Goal: Task Accomplishment & Management: Complete application form

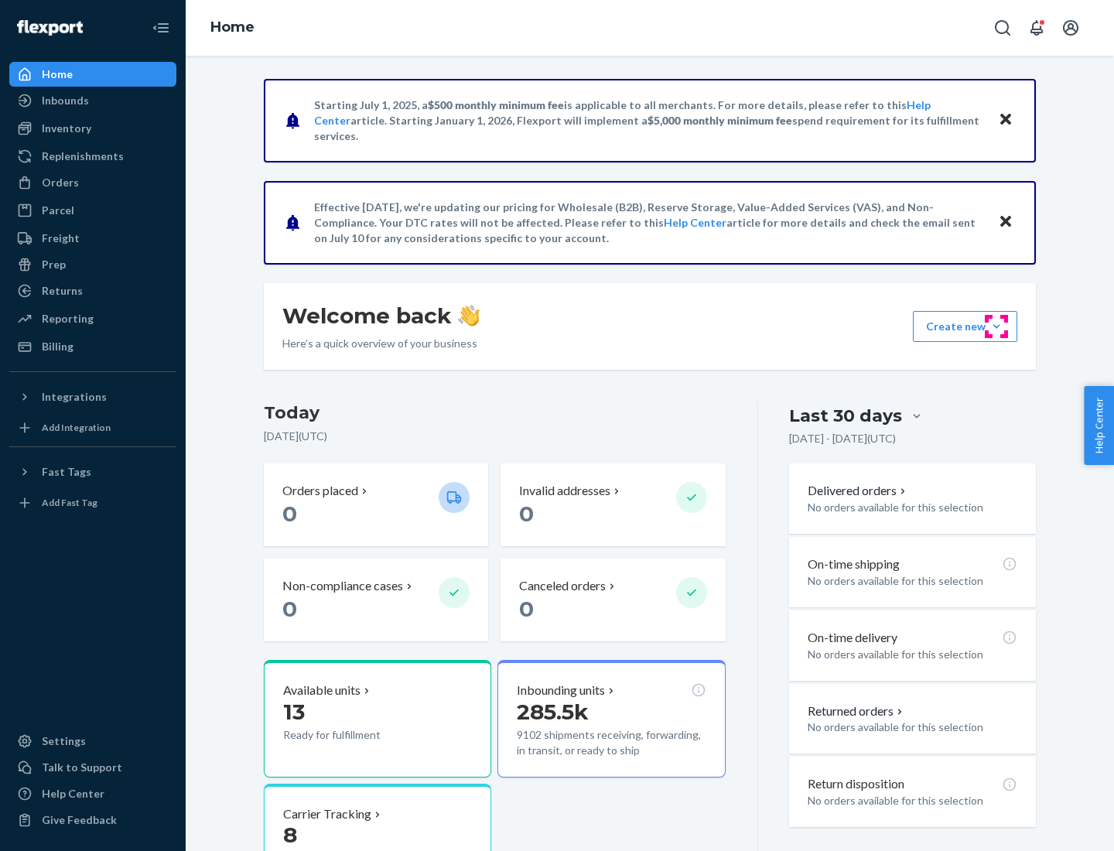
click at [996, 326] on button "Create new Create new inbound Create new order Create new product" at bounding box center [965, 326] width 104 height 31
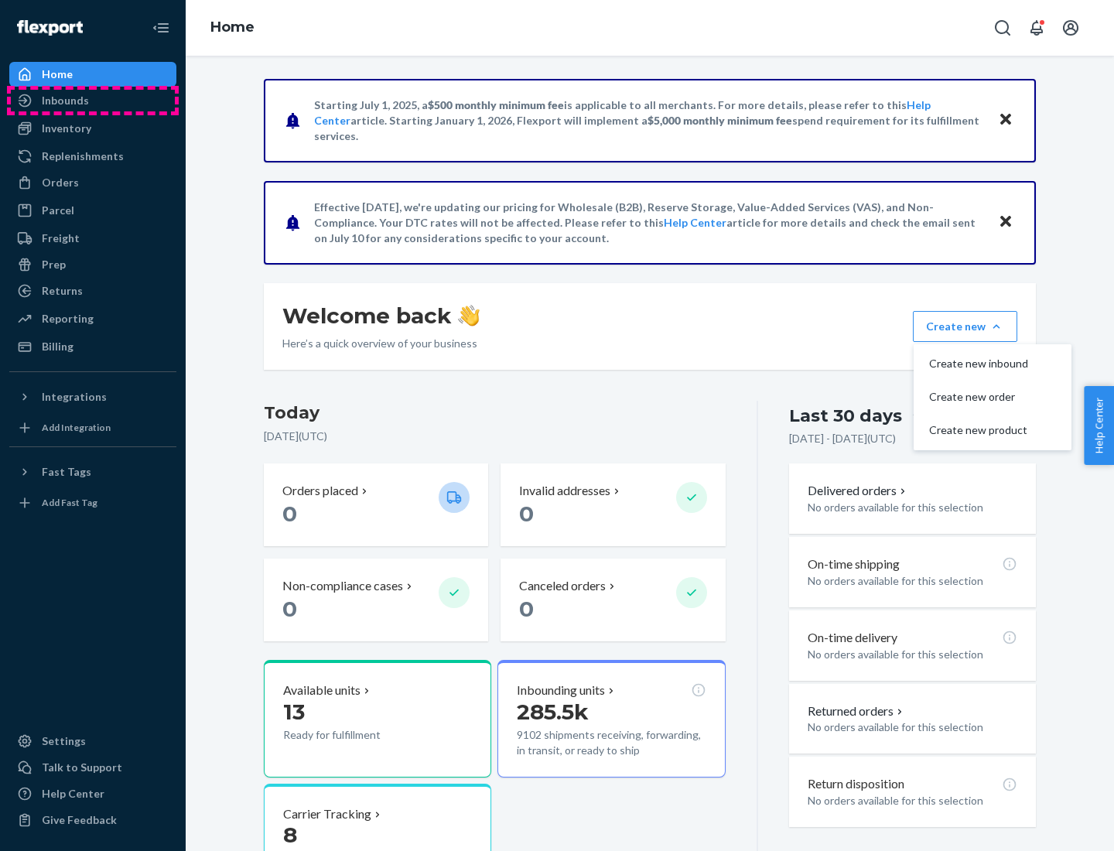
click at [93, 101] on div "Inbounds" at bounding box center [93, 101] width 164 height 22
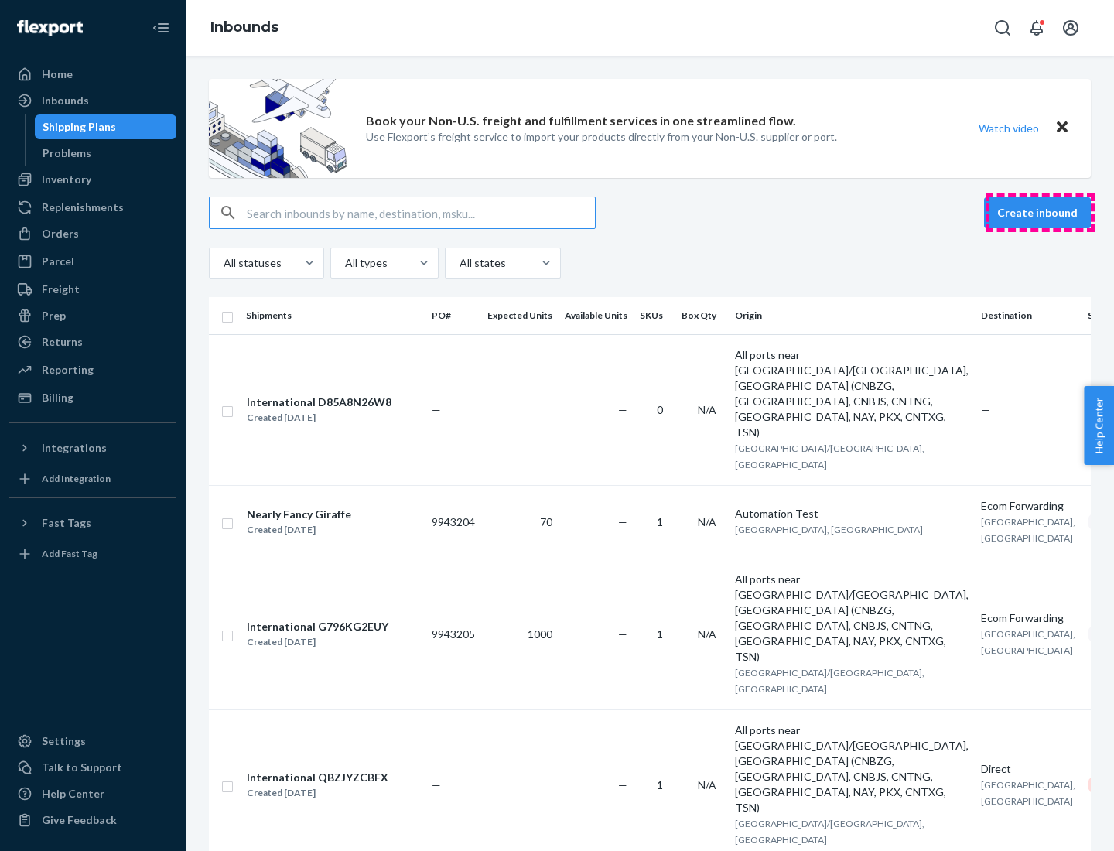
click at [1040, 213] on button "Create inbound" at bounding box center [1037, 212] width 107 height 31
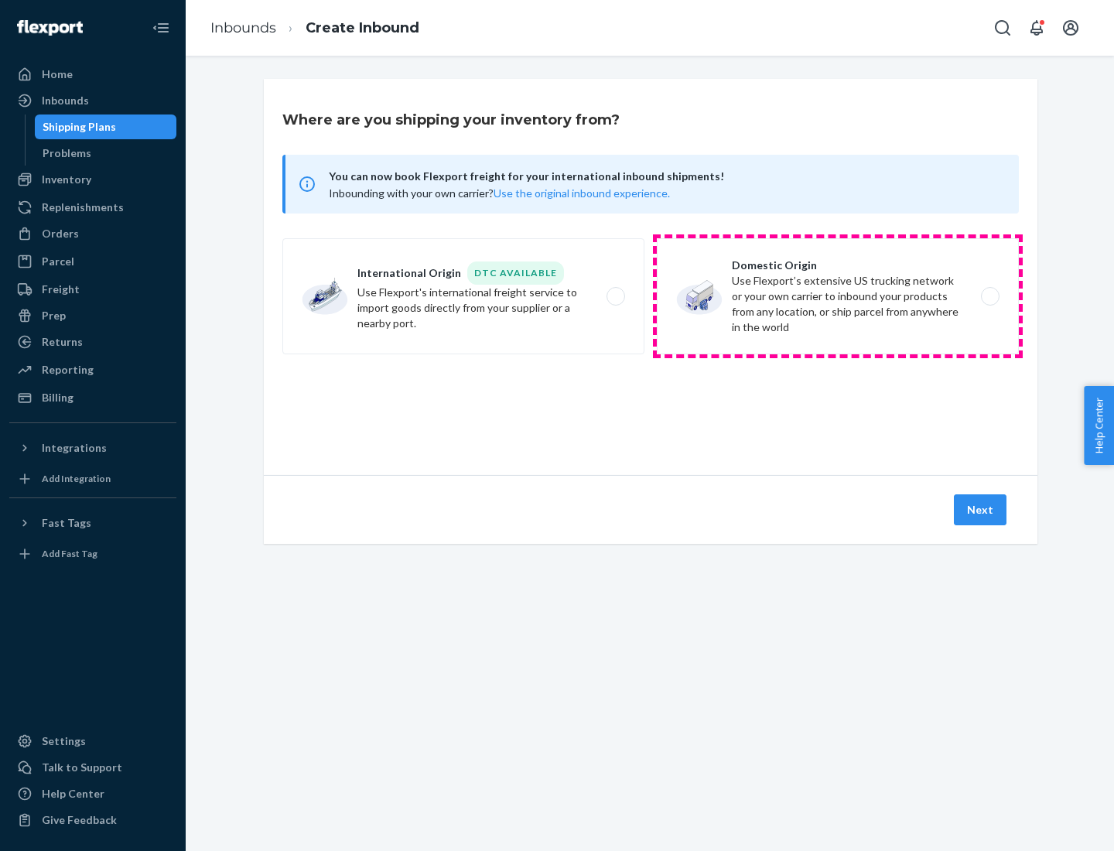
click at [838, 296] on label "Domestic Origin Use Flexport’s extensive US trucking network or your own carrie…" at bounding box center [838, 296] width 362 height 116
click at [990, 296] on input "Domestic Origin Use Flexport’s extensive US trucking network or your own carrie…" at bounding box center [995, 297] width 10 height 10
radio input "true"
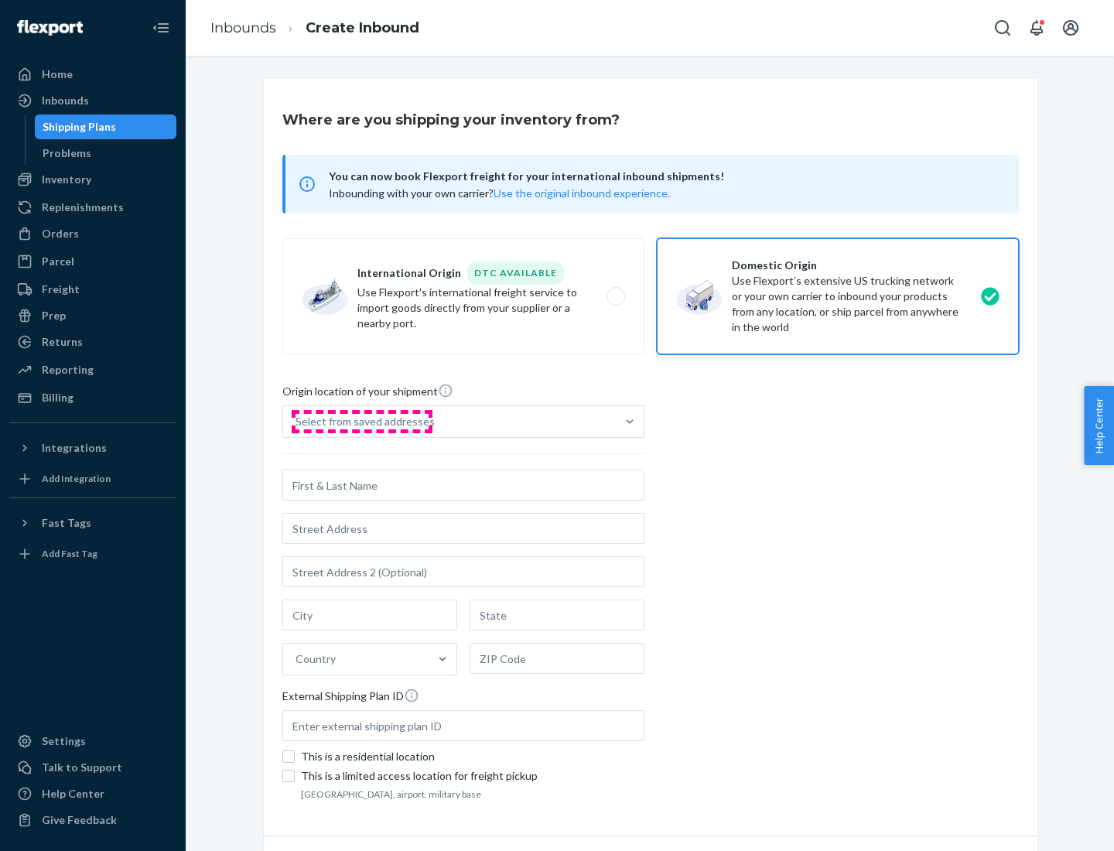
click at [361, 422] on div "Select from saved addresses" at bounding box center [365, 421] width 139 height 15
click at [297, 422] on input "Select from saved addresses" at bounding box center [297, 421] width 2 height 15
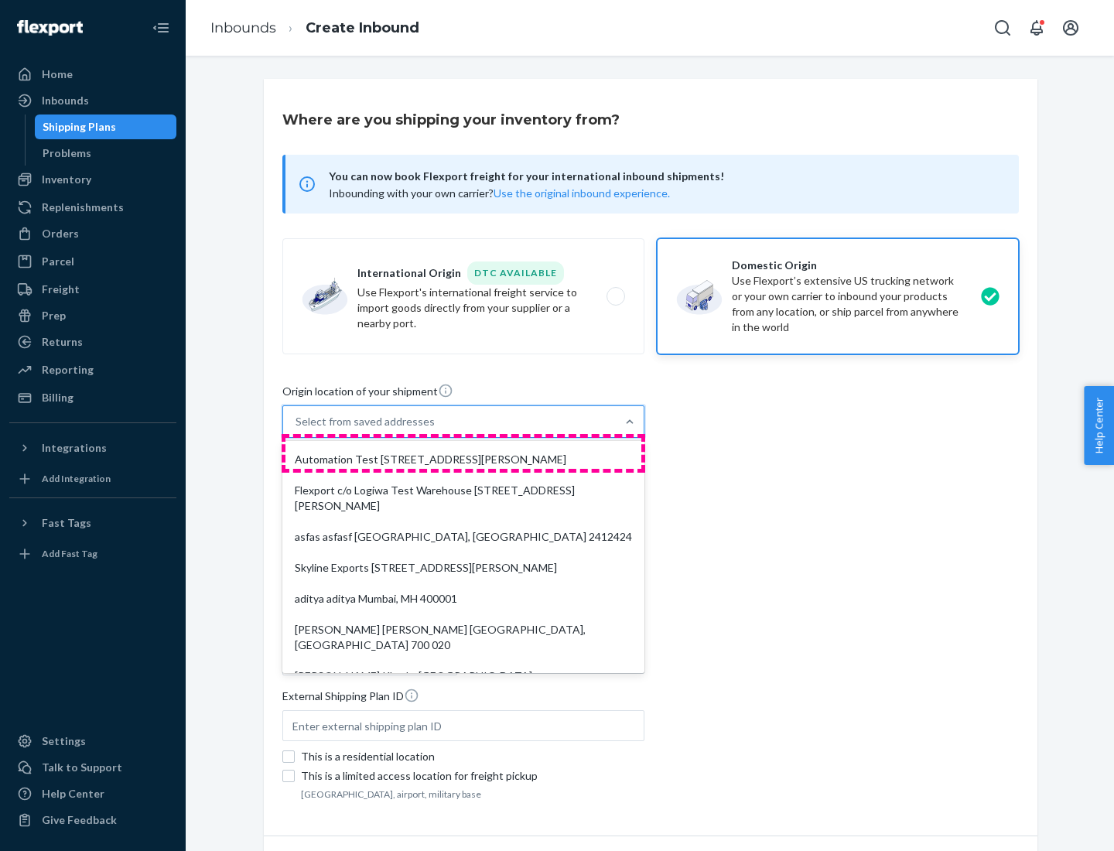
scroll to position [6, 0]
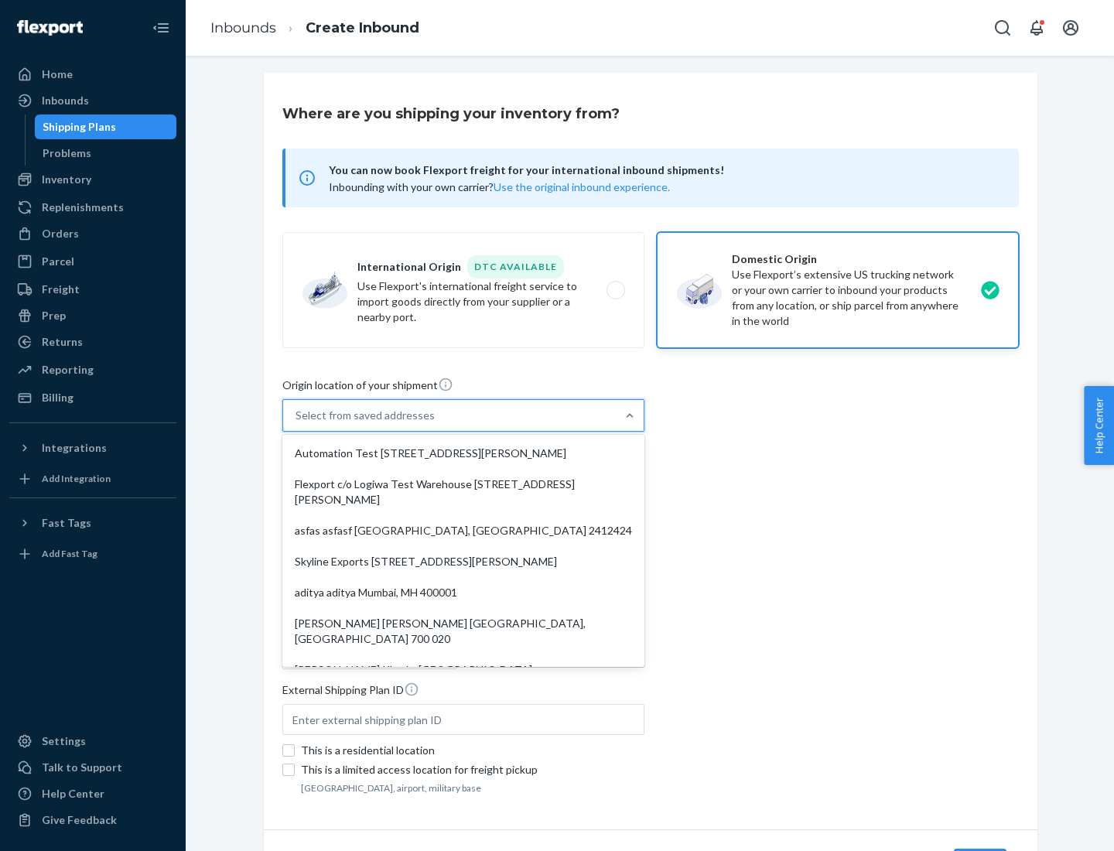
click at [463, 453] on div "Automation Test [STREET_ADDRESS][PERSON_NAME]" at bounding box center [463, 453] width 356 height 31
click at [297, 423] on input "option Automation Test [STREET_ADDRESS][PERSON_NAME]. 9 results available. Use …" at bounding box center [297, 415] width 2 height 15
type input "Automation Test"
type input "9th Floor"
type input "[GEOGRAPHIC_DATA]"
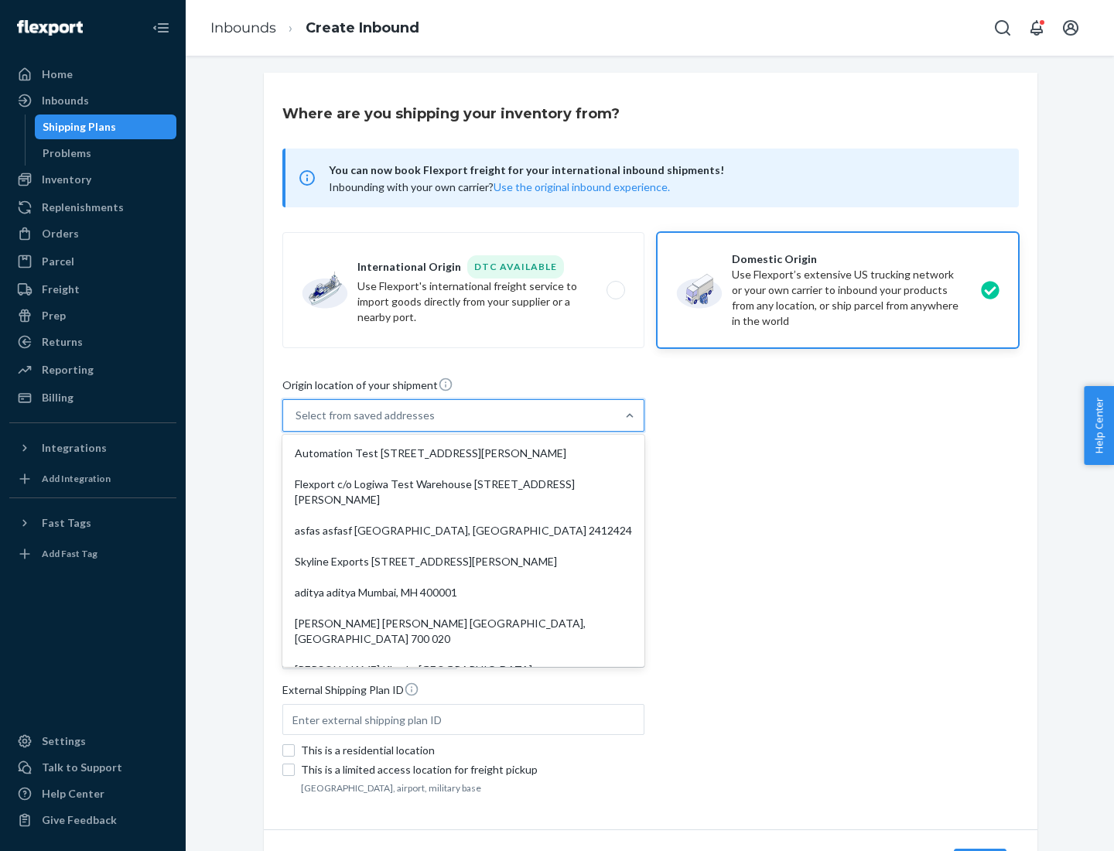
type input "CA"
type input "94104"
type input "[STREET_ADDRESS][PERSON_NAME]"
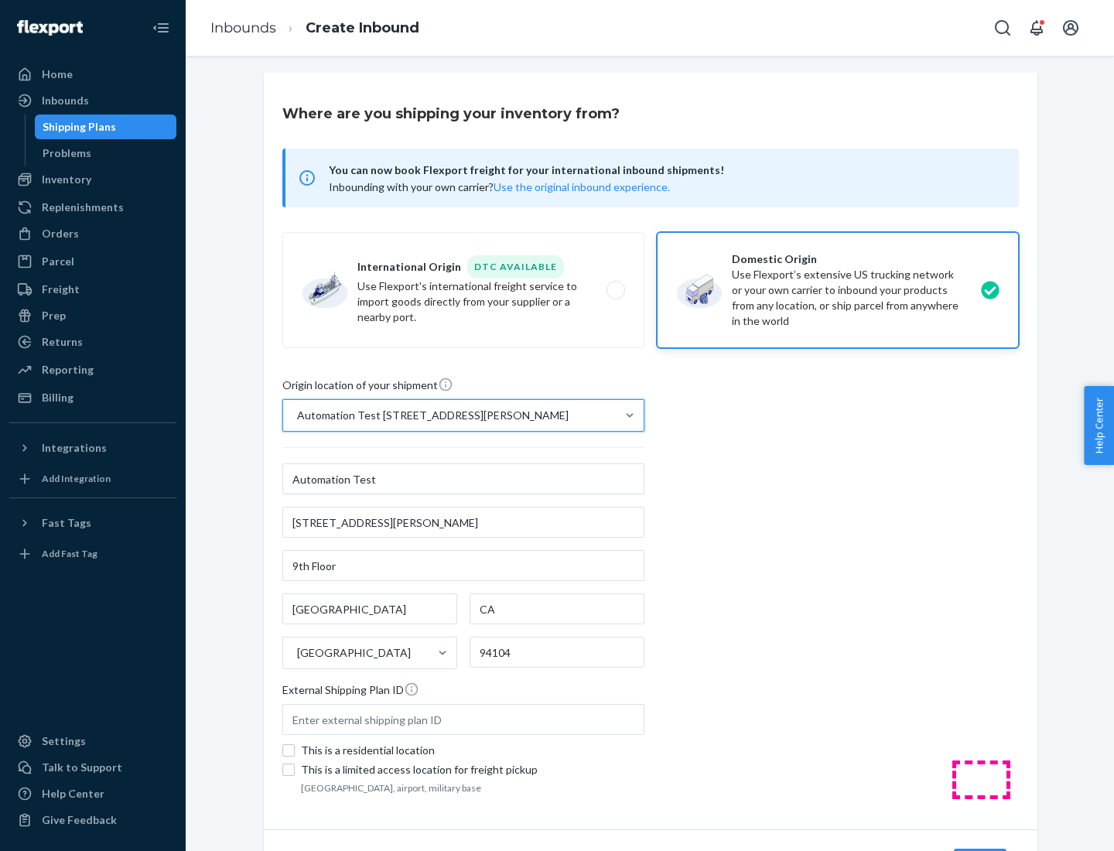
scroll to position [91, 0]
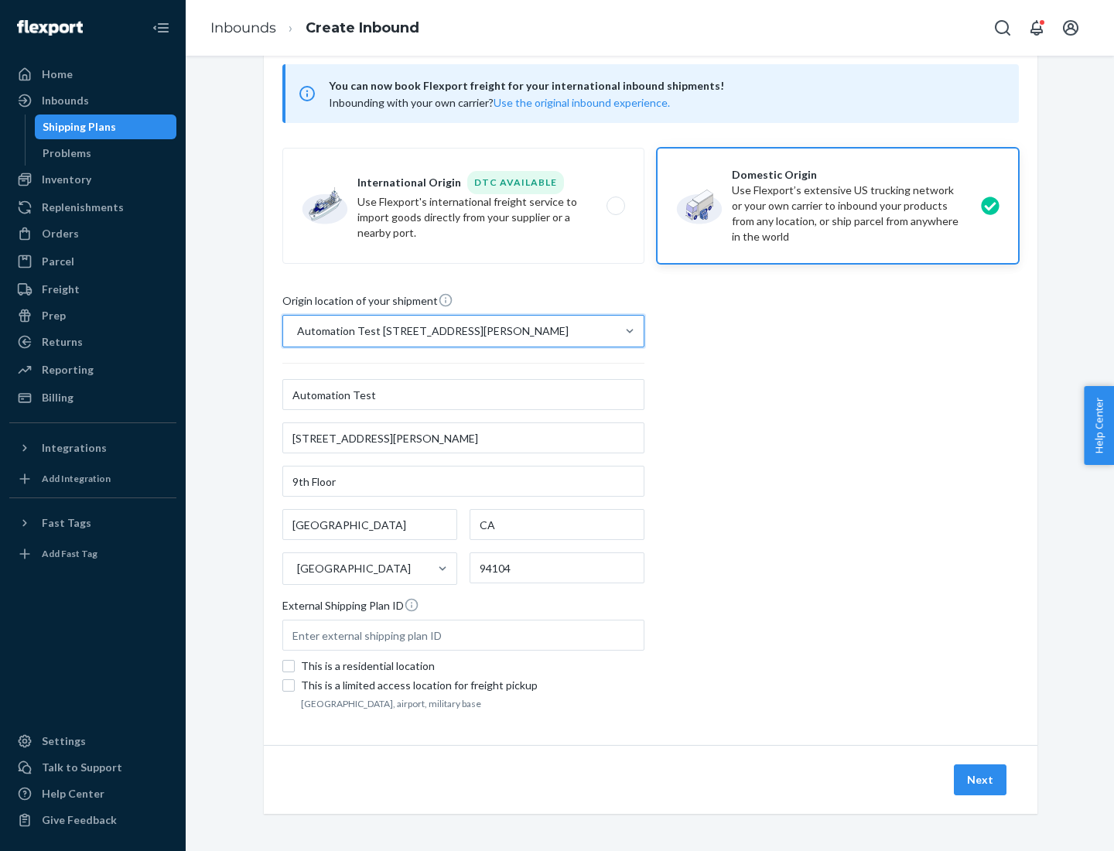
click at [981, 780] on button "Next" at bounding box center [980, 779] width 53 height 31
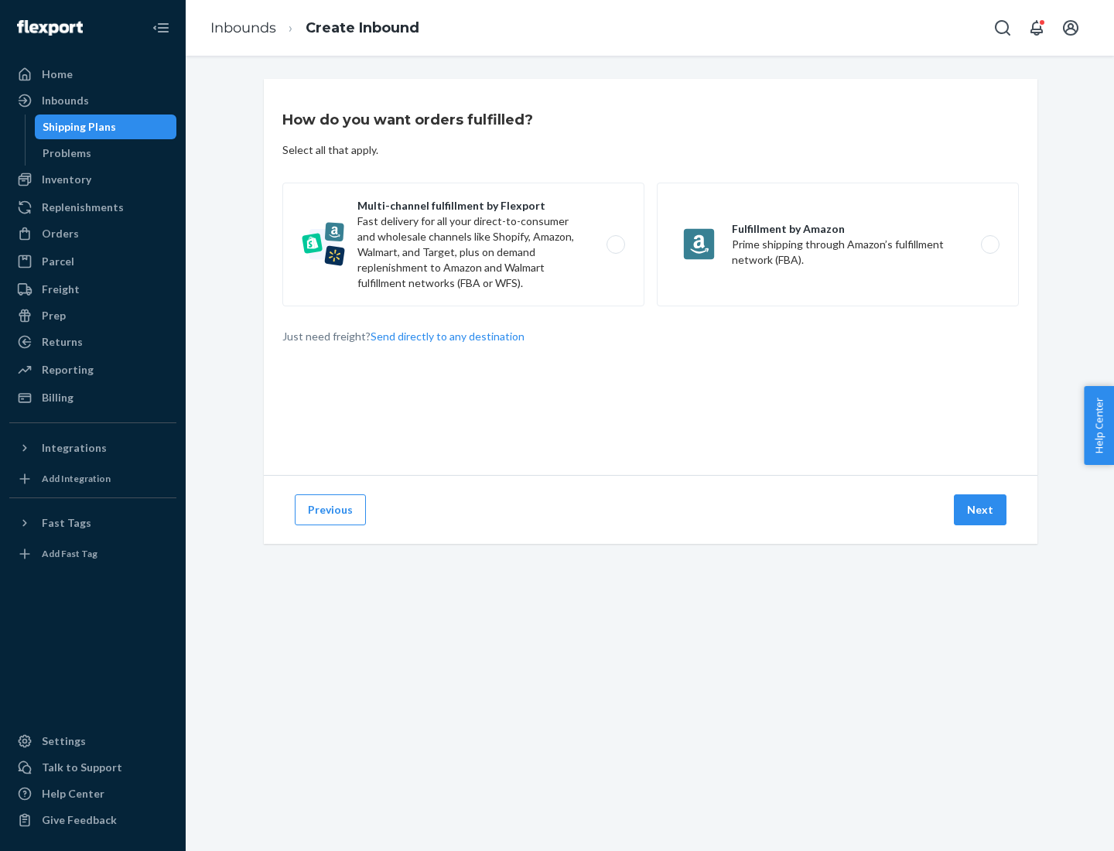
click at [463, 244] on label "Multi-channel fulfillment by Flexport Fast delivery for all your direct-to-cons…" at bounding box center [463, 245] width 362 height 124
click at [615, 244] on input "Multi-channel fulfillment by Flexport Fast delivery for all your direct-to-cons…" at bounding box center [620, 245] width 10 height 10
radio input "true"
click at [981, 510] on button "Next" at bounding box center [980, 509] width 53 height 31
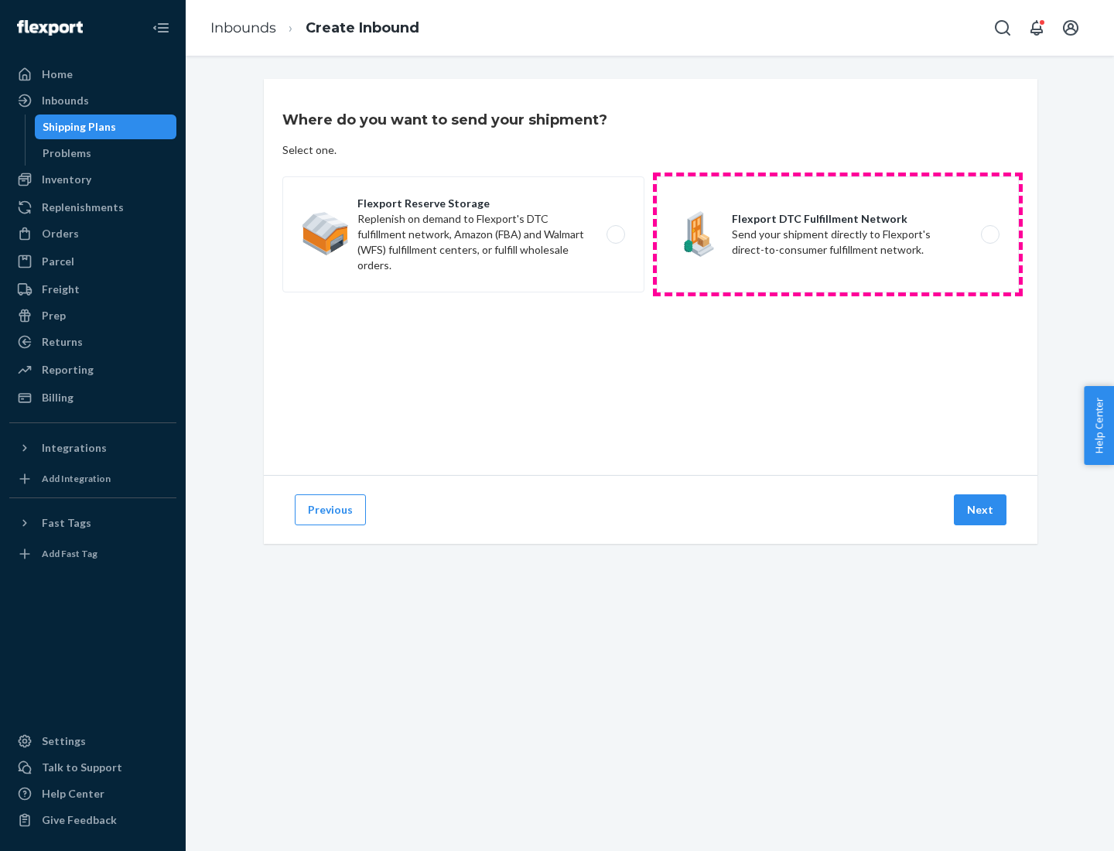
click at [838, 234] on label "Flexport DTC Fulfillment Network Send your shipment directly to Flexport's dire…" at bounding box center [838, 234] width 362 height 116
click at [990, 234] on input "Flexport DTC Fulfillment Network Send your shipment directly to Flexport's dire…" at bounding box center [995, 235] width 10 height 10
radio input "true"
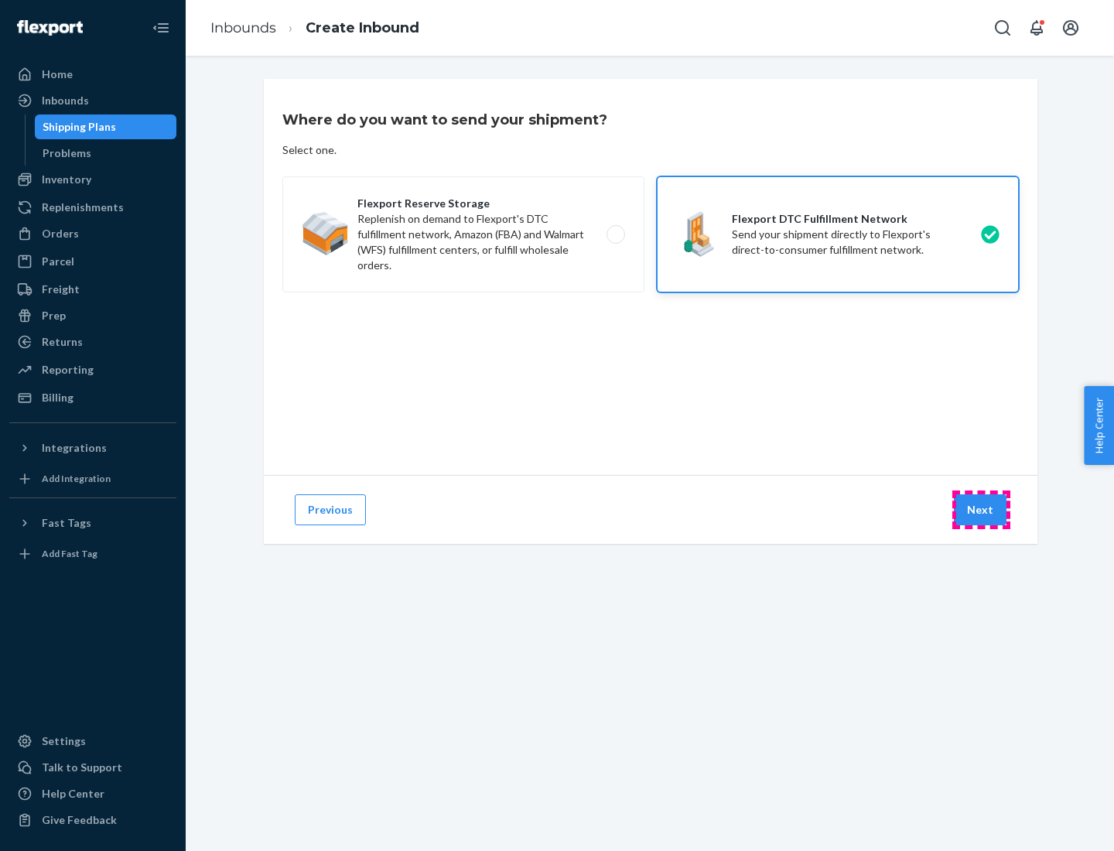
click at [981, 510] on button "Next" at bounding box center [980, 509] width 53 height 31
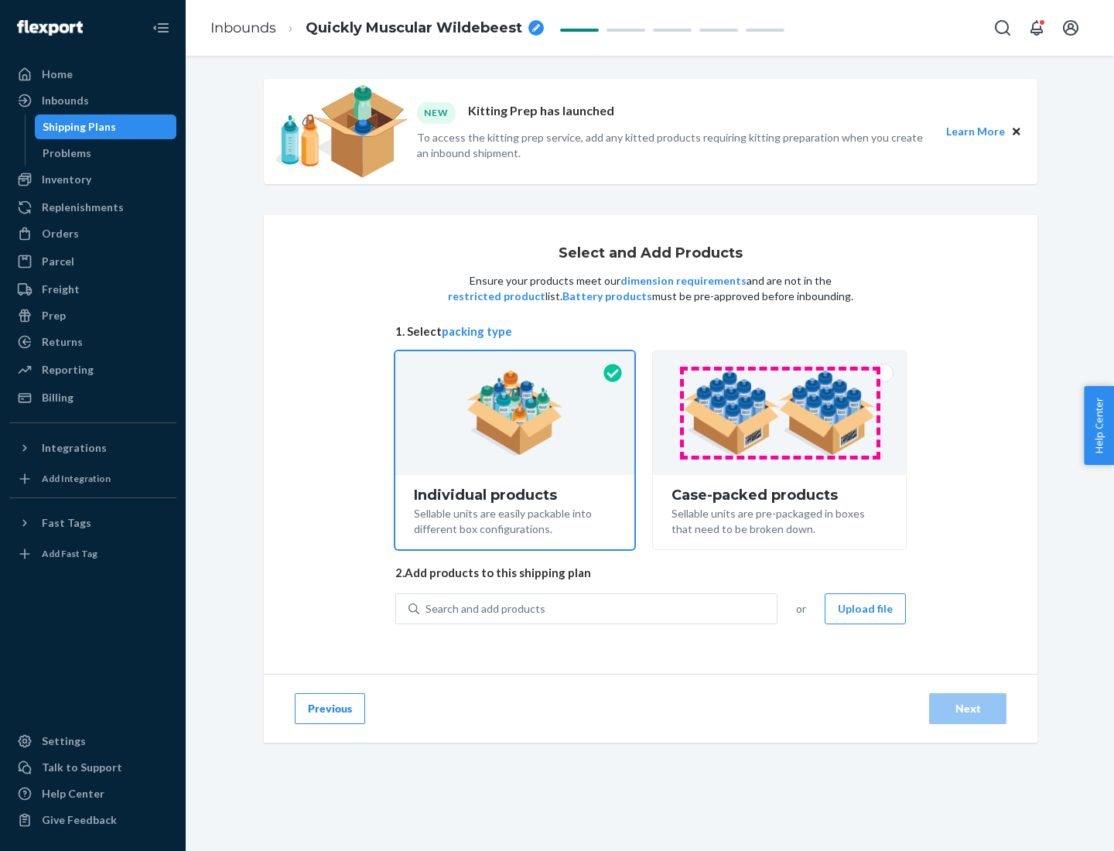
click at [780, 413] on img at bounding box center [779, 413] width 193 height 85
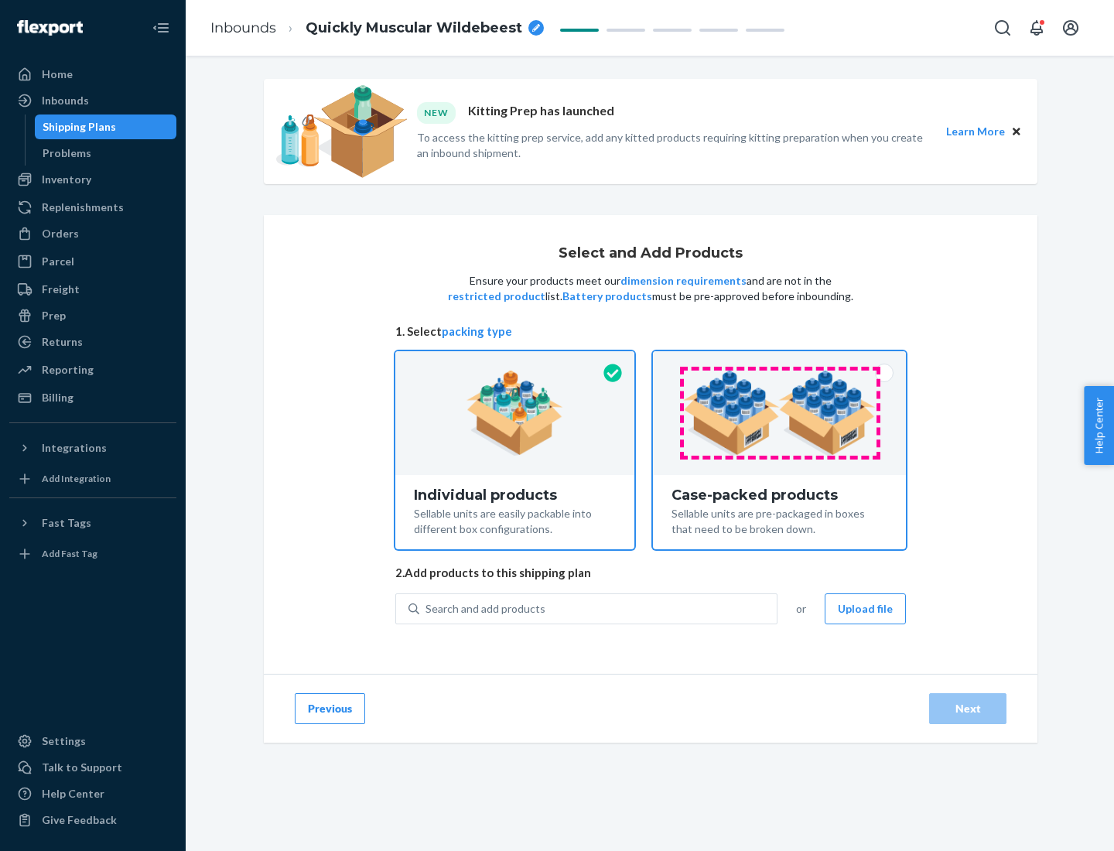
click at [780, 361] on input "Case-packed products Sellable units are pre-packaged in boxes that need to be b…" at bounding box center [779, 356] width 10 height 10
radio input "true"
radio input "false"
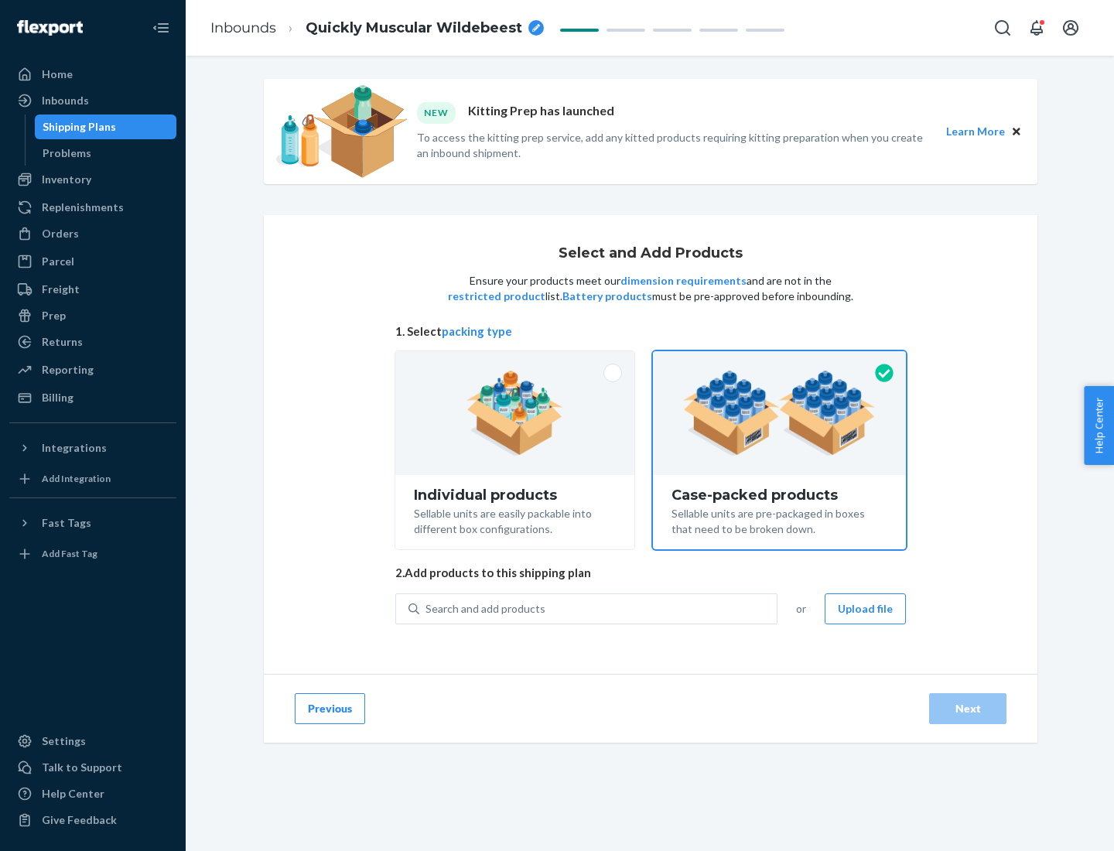
click at [599, 608] on div "Search and add products" at bounding box center [597, 609] width 357 height 28
click at [427, 608] on input "Search and add products" at bounding box center [427, 608] width 2 height 15
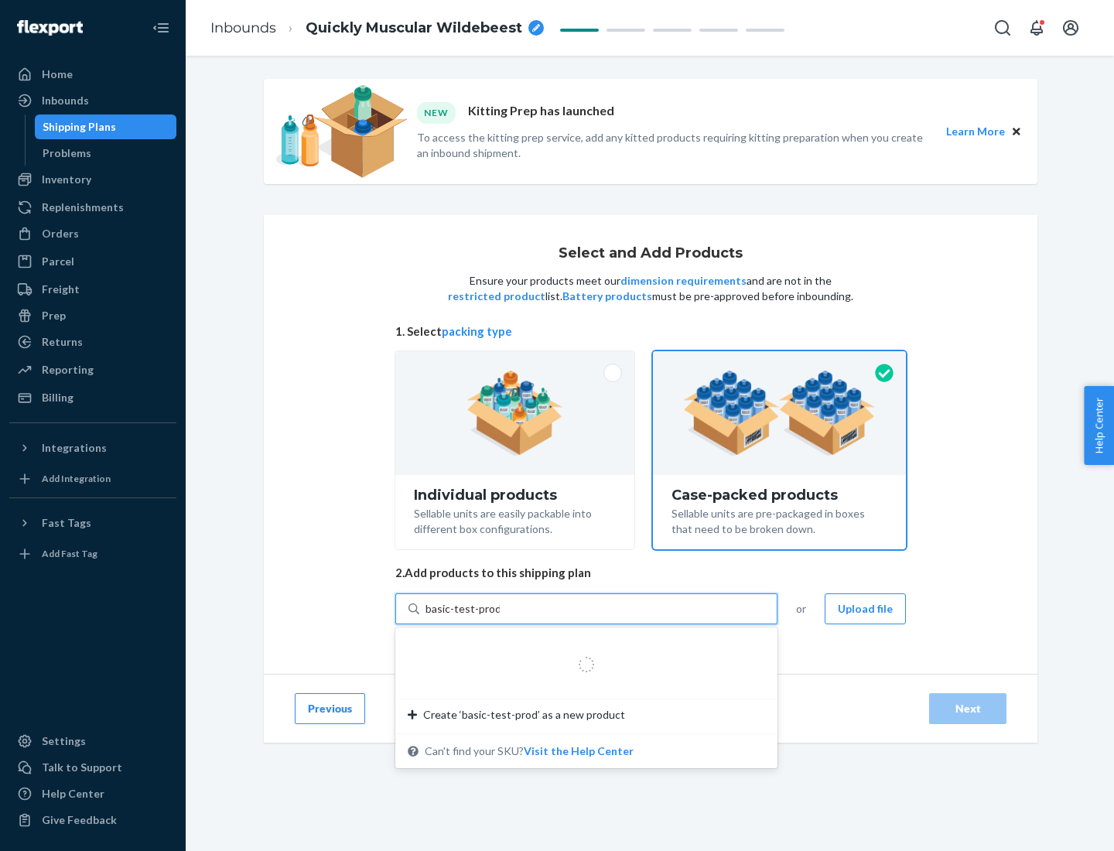
type input "basic-test-product-1"
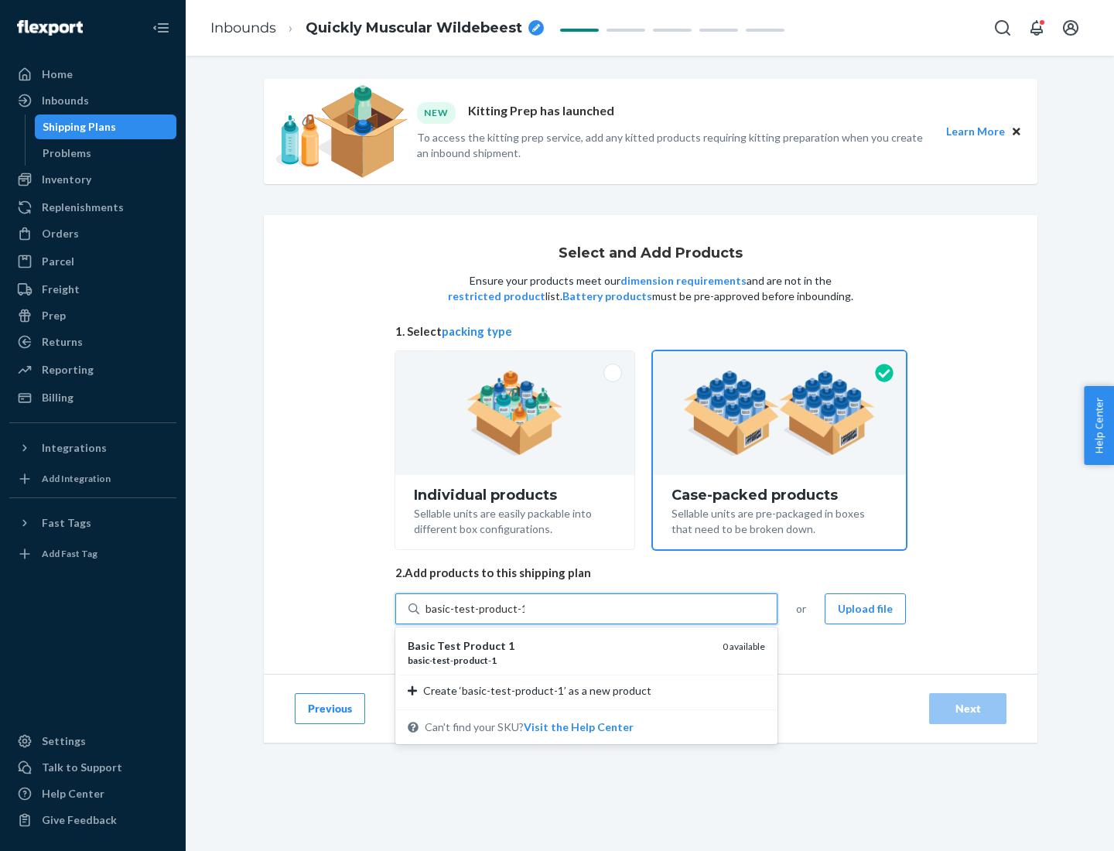
click at [559, 660] on div "basic - test - product - 1" at bounding box center [559, 660] width 302 height 13
click at [525, 617] on input "basic-test-product-1" at bounding box center [475, 608] width 99 height 15
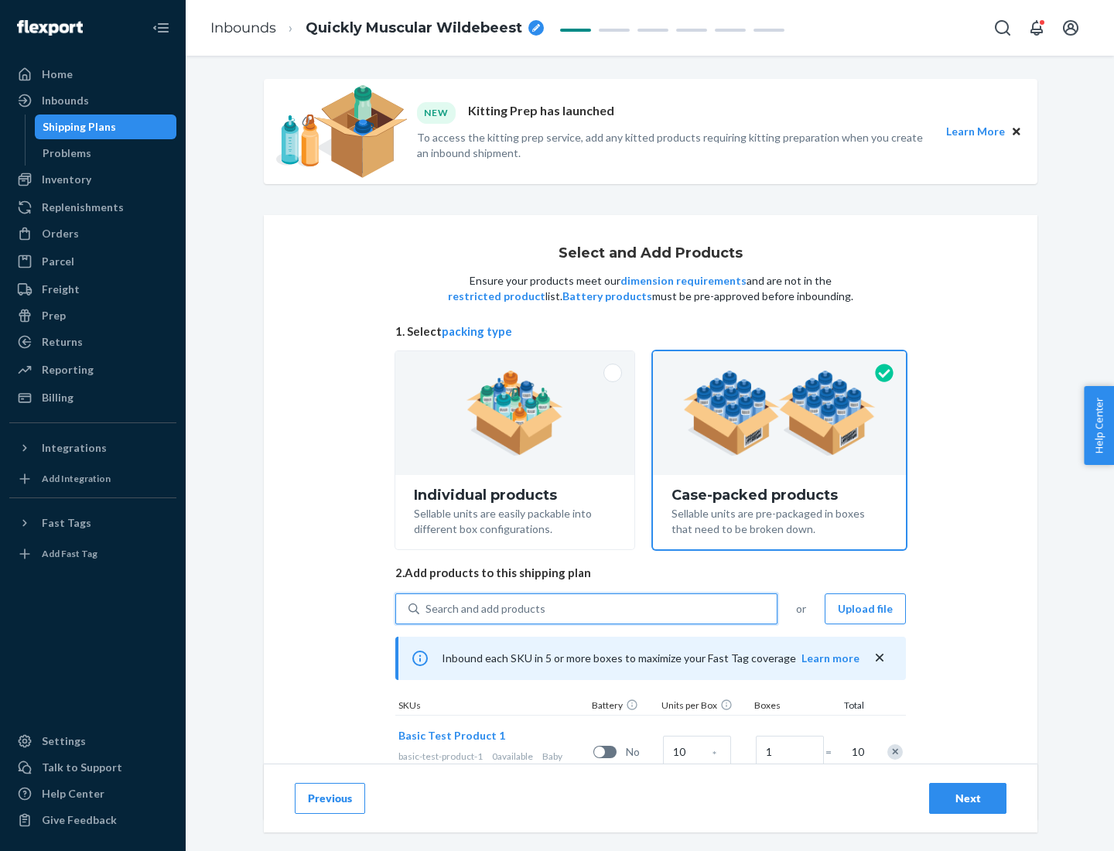
scroll to position [56, 0]
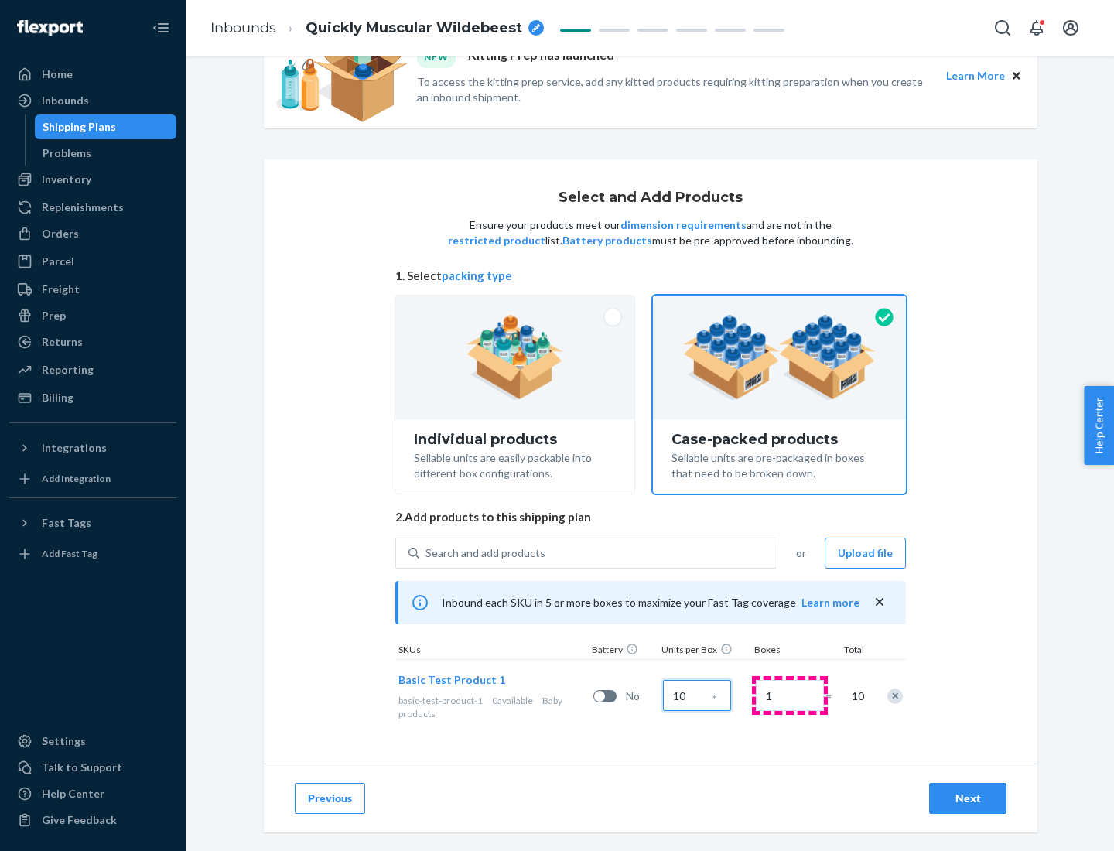
type input "10"
type input "7"
click at [968, 798] on div "Next" at bounding box center [967, 798] width 51 height 15
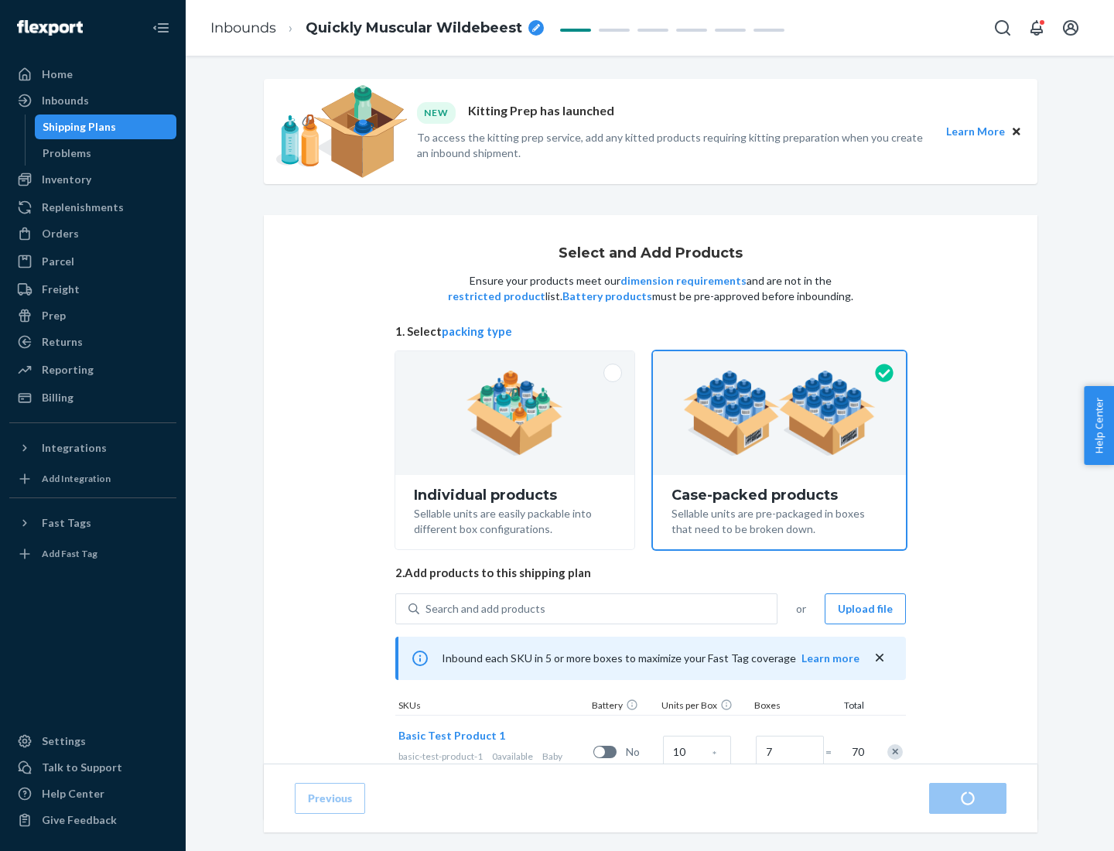
radio input "true"
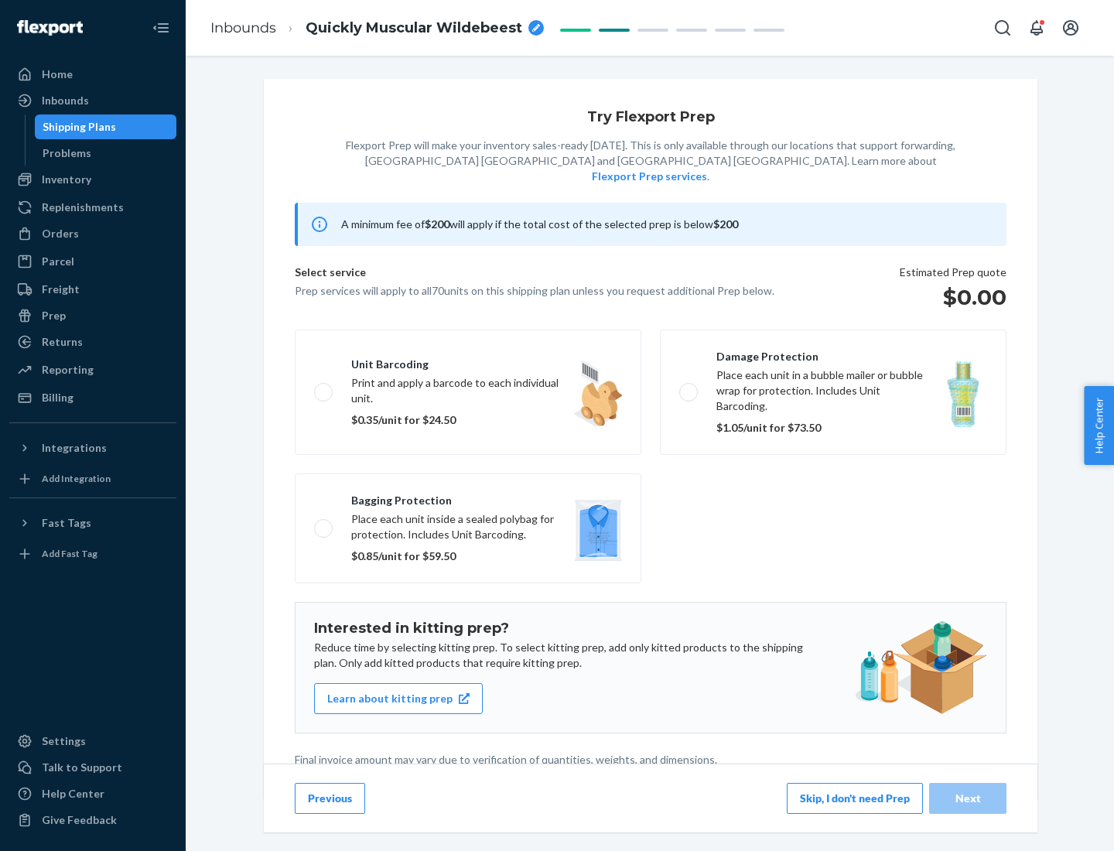
scroll to position [4, 0]
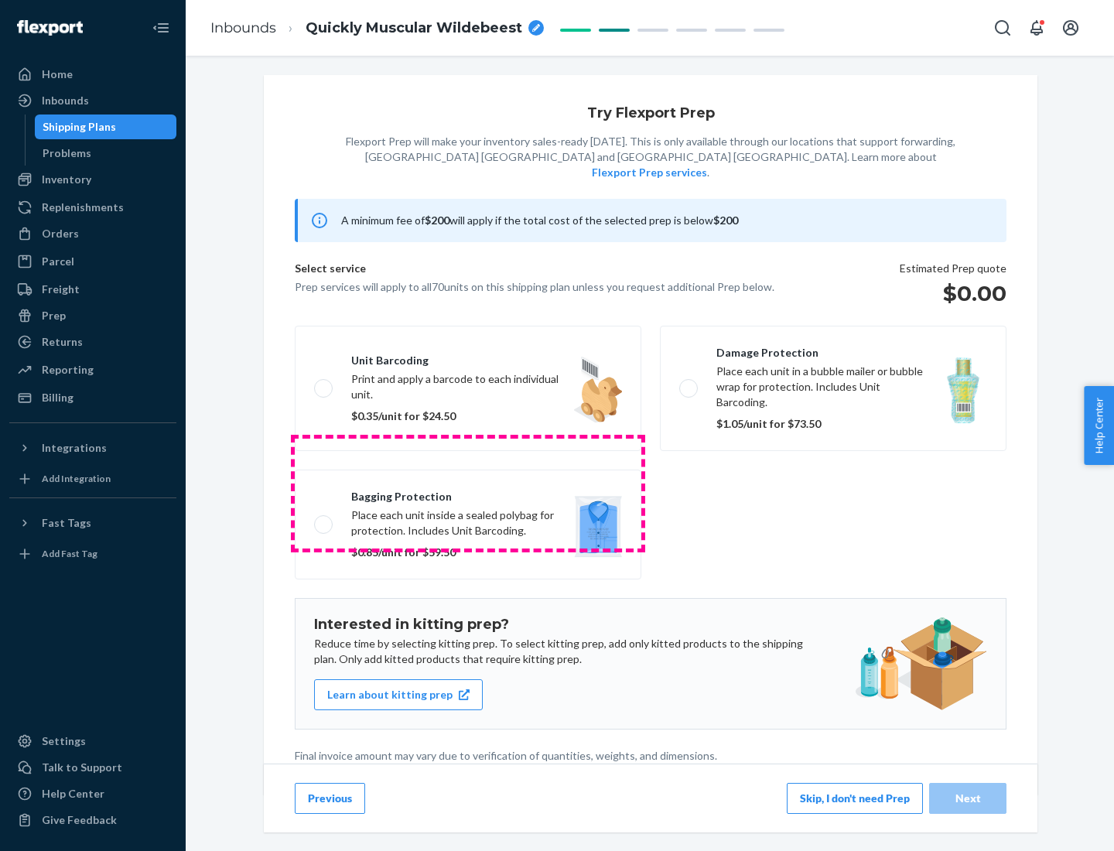
click at [468, 493] on label "Bagging protection Place each unit inside a sealed polybag for protection. Incl…" at bounding box center [468, 525] width 347 height 110
click at [324, 519] on input "Bagging protection Place each unit inside a sealed polybag for protection. Incl…" at bounding box center [319, 524] width 10 height 10
checkbox input "true"
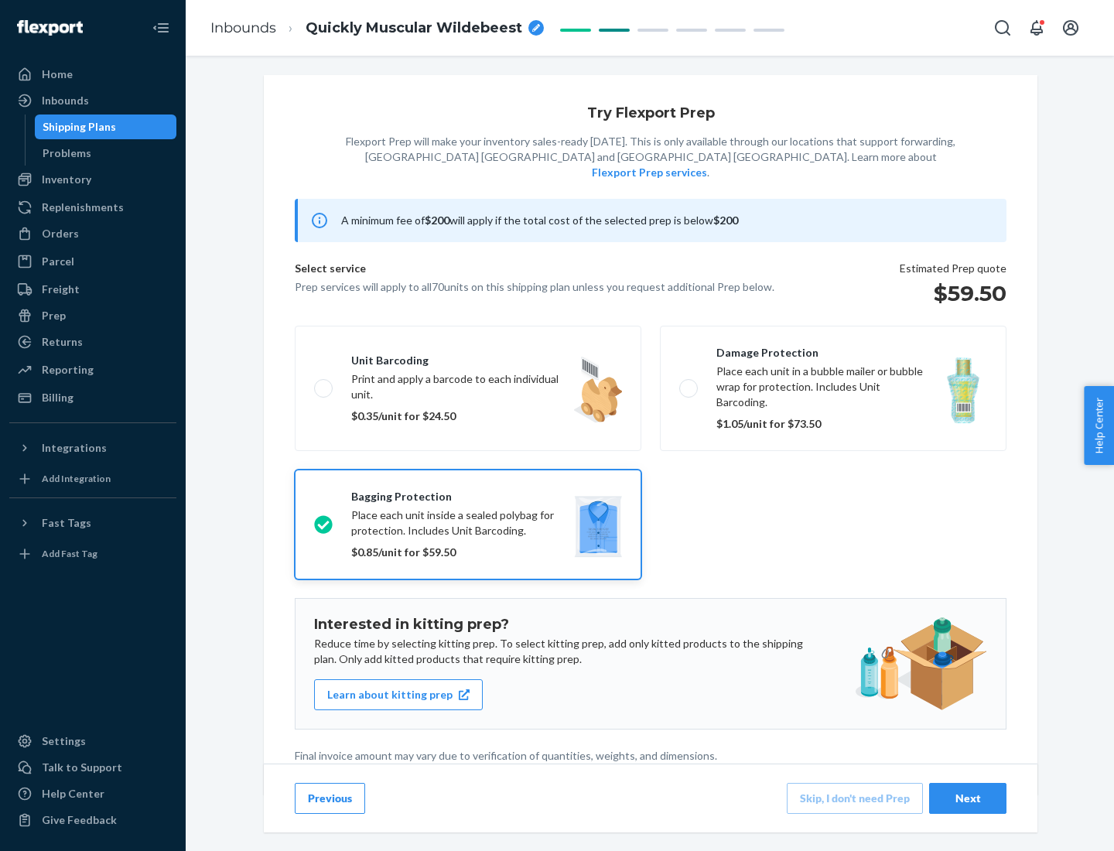
click at [968, 798] on div "Next" at bounding box center [967, 798] width 51 height 15
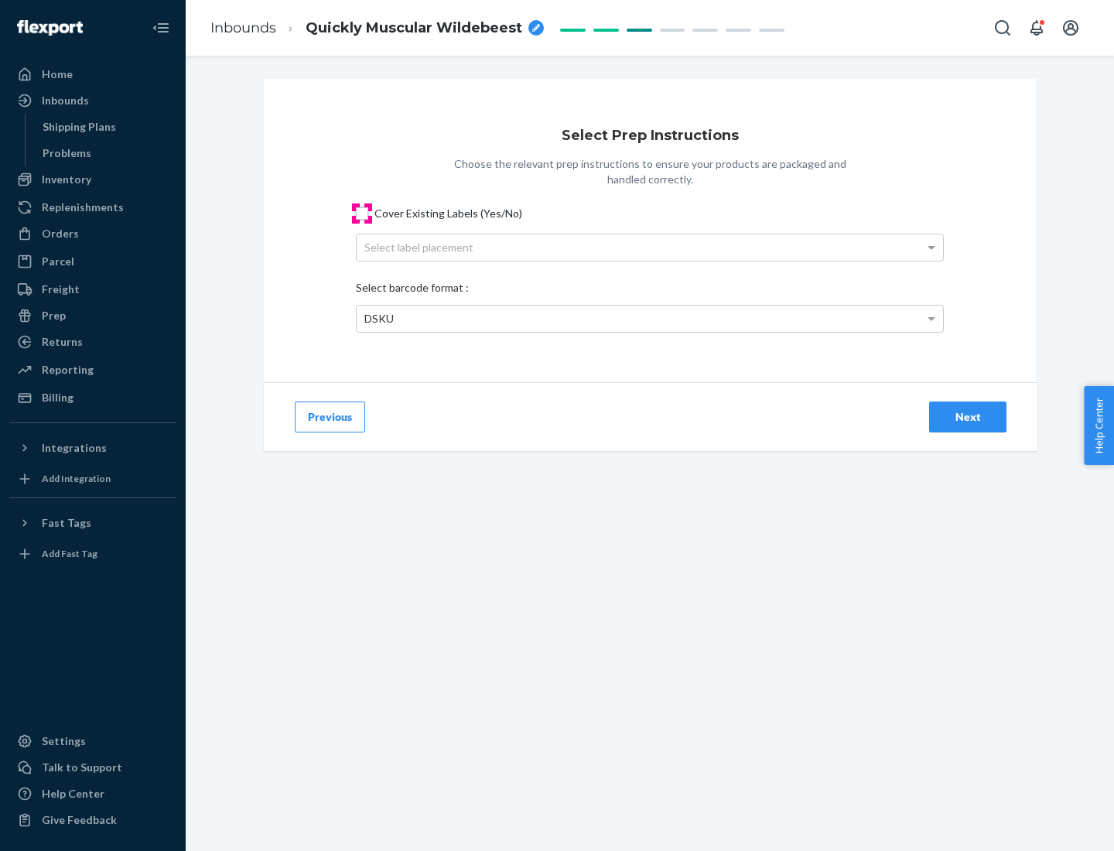
click at [362, 213] on input "Cover Existing Labels (Yes/No)" at bounding box center [362, 213] width 12 height 12
checkbox input "true"
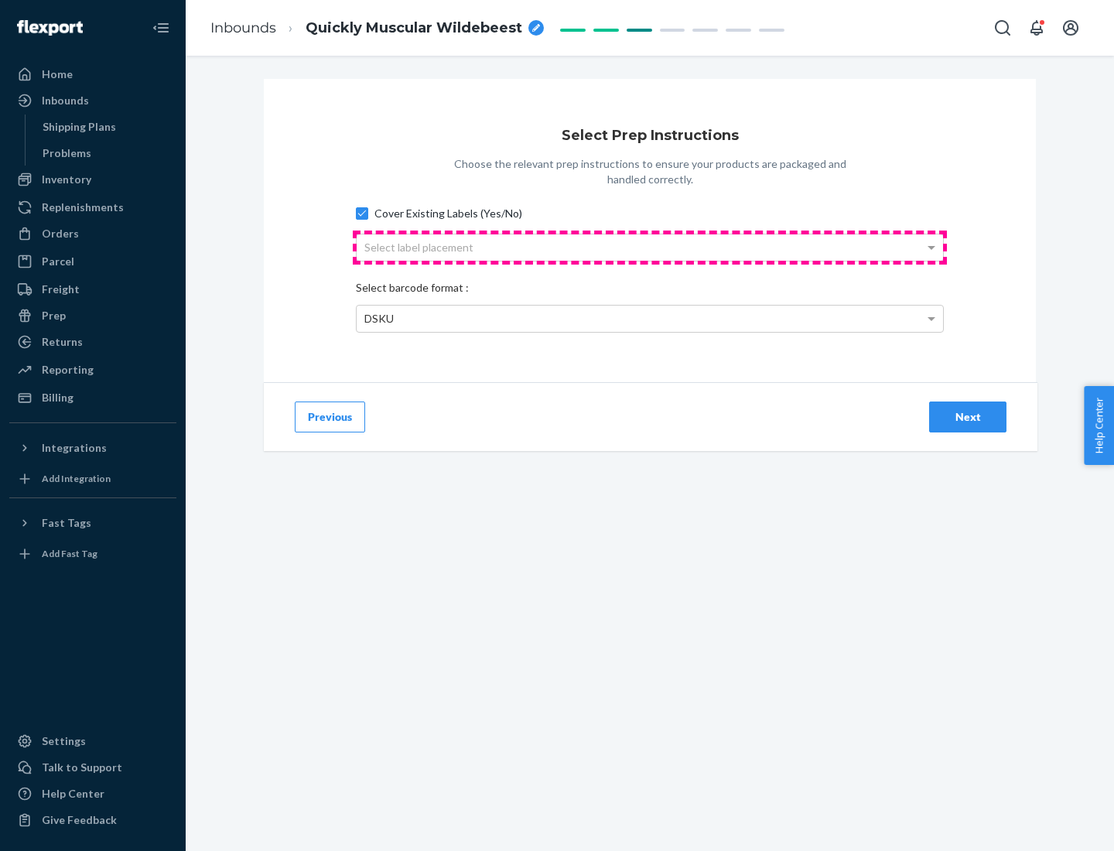
click at [650, 247] on div "Select label placement" at bounding box center [650, 247] width 586 height 26
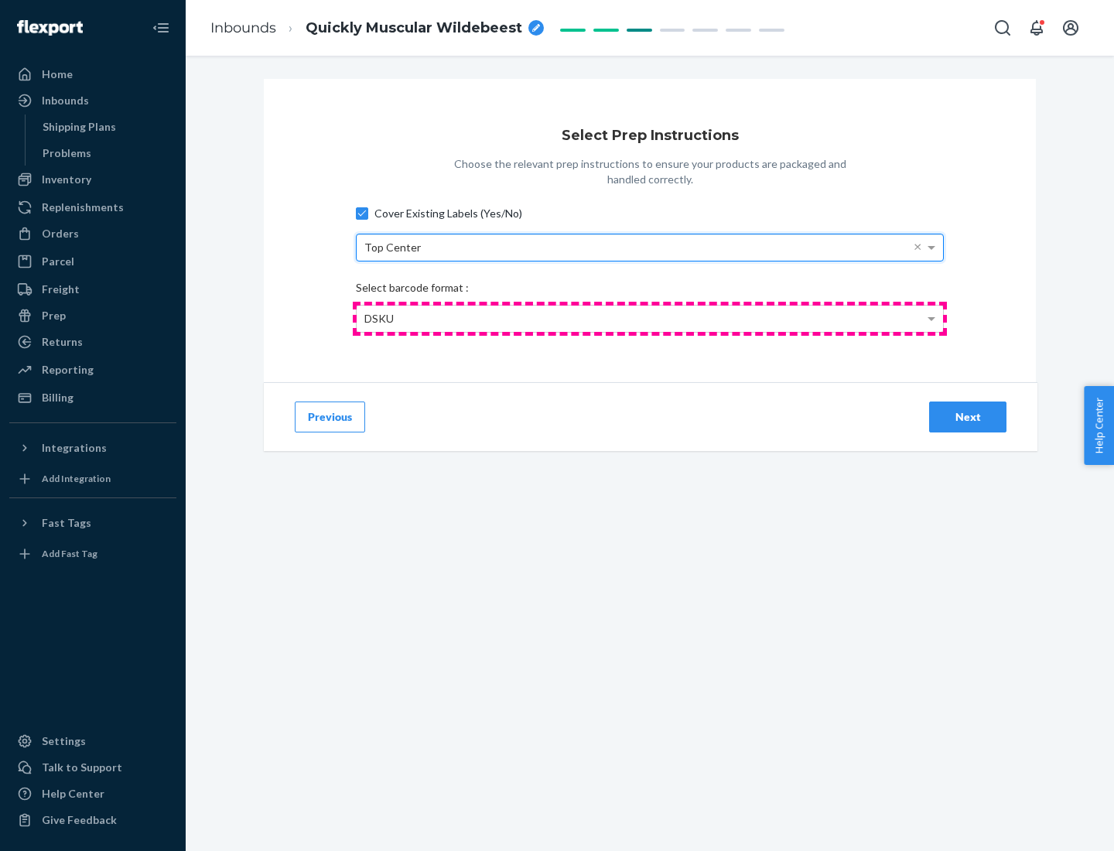
click at [650, 318] on div "DSKU" at bounding box center [650, 319] width 586 height 26
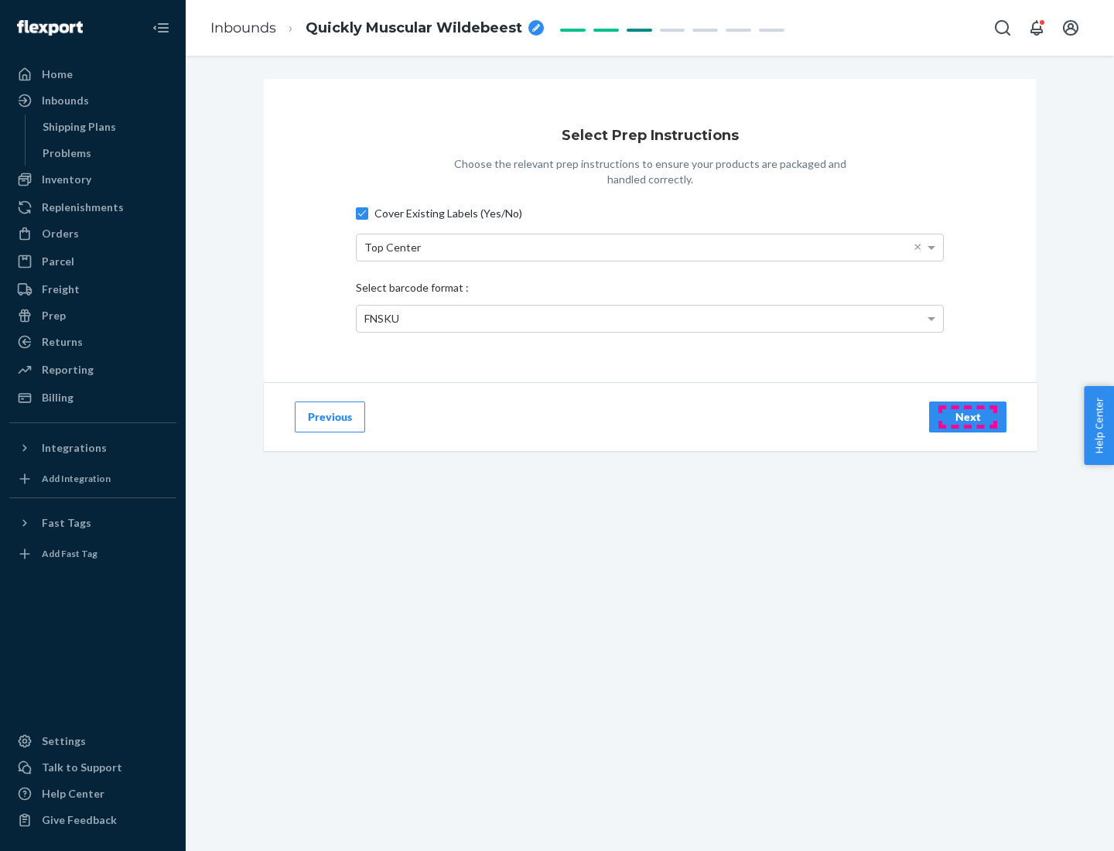
click at [968, 416] on div "Next" at bounding box center [967, 416] width 51 height 15
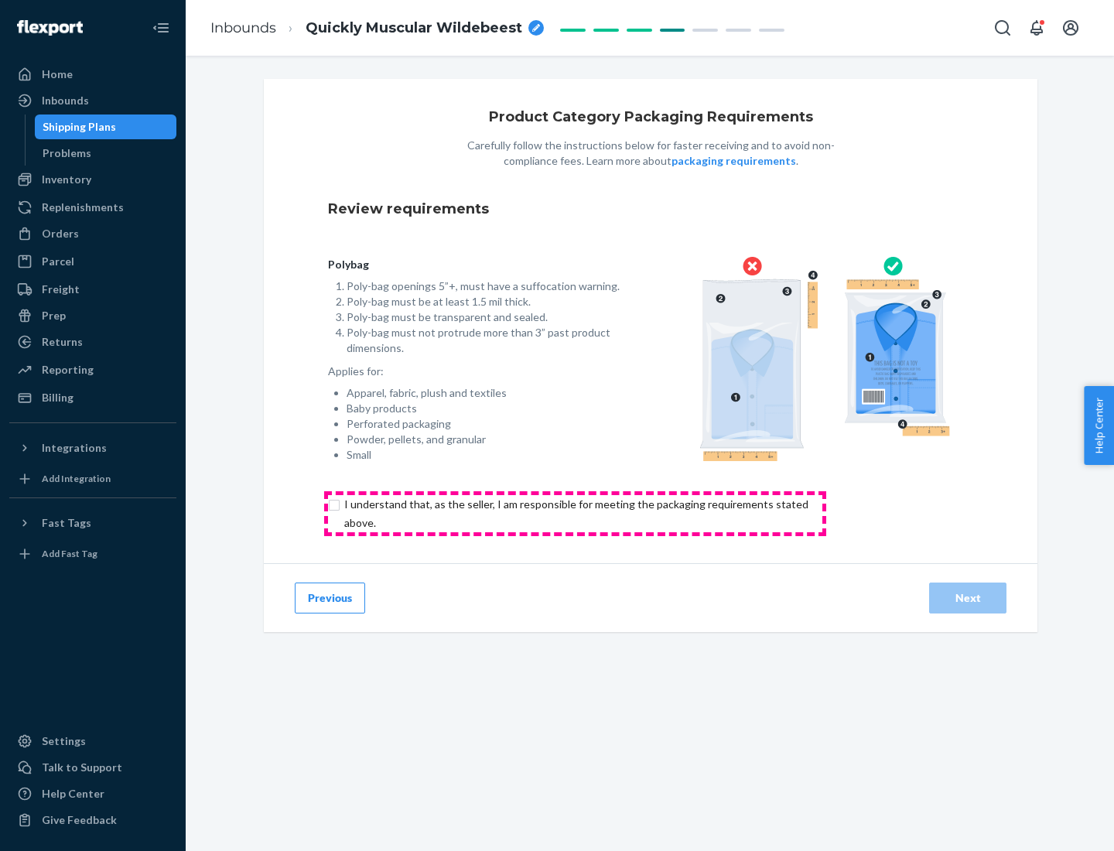
click at [575, 513] on input "checkbox" at bounding box center [585, 513] width 514 height 37
checkbox input "true"
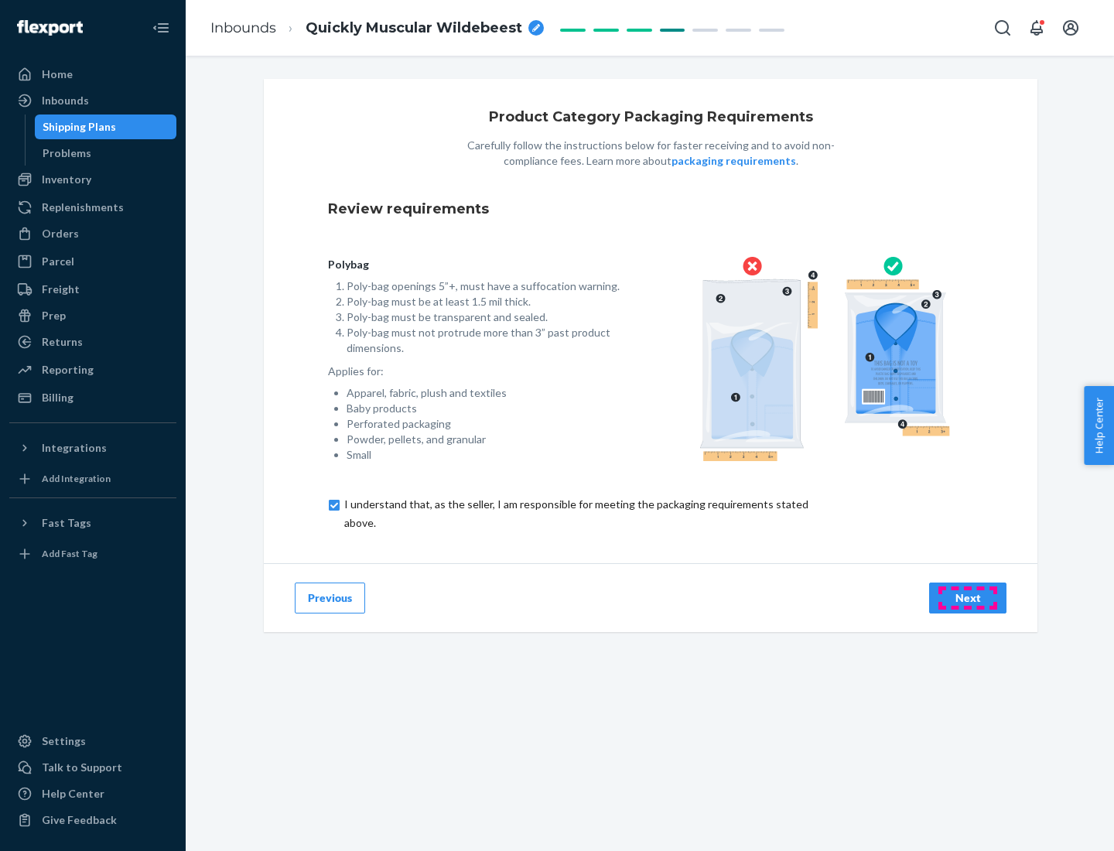
click at [968, 597] on div "Next" at bounding box center [967, 597] width 51 height 15
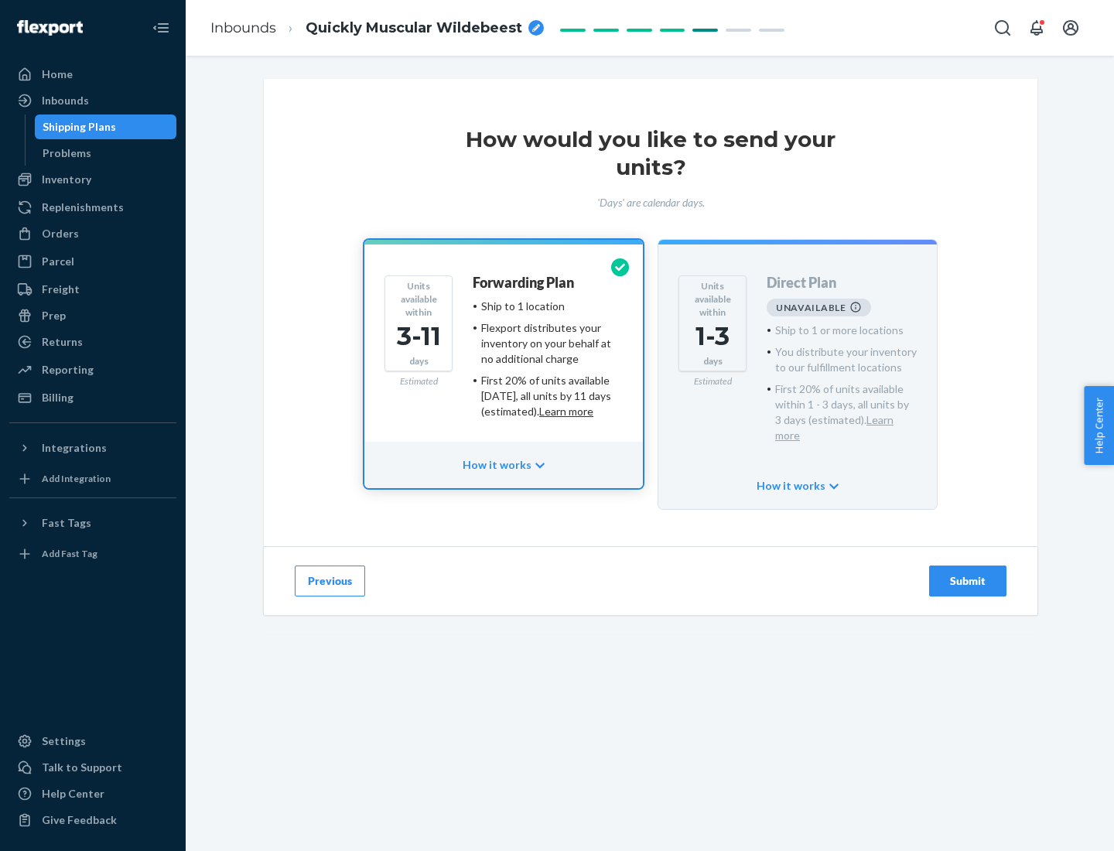
click at [525, 282] on h4 "Forwarding Plan" at bounding box center [523, 282] width 101 height 15
click at [968, 573] on div "Submit" at bounding box center [967, 580] width 51 height 15
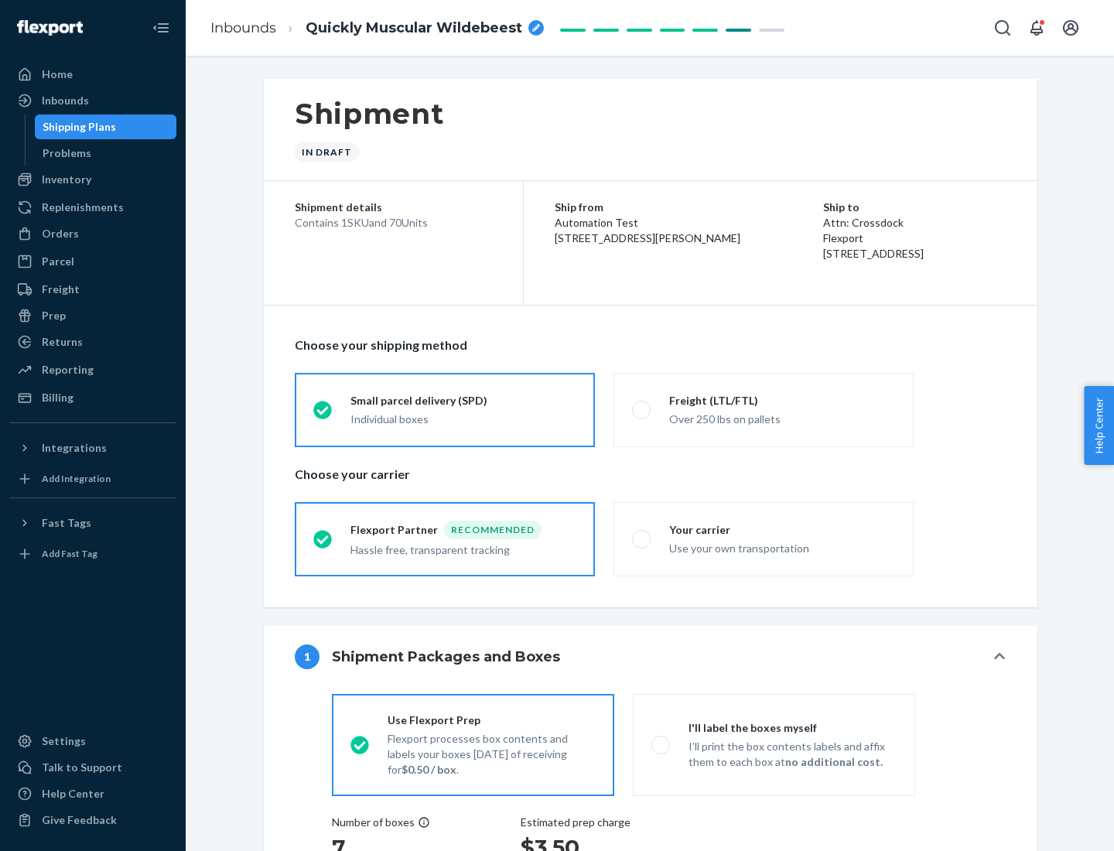
radio input "true"
radio input "false"
radio input "true"
radio input "false"
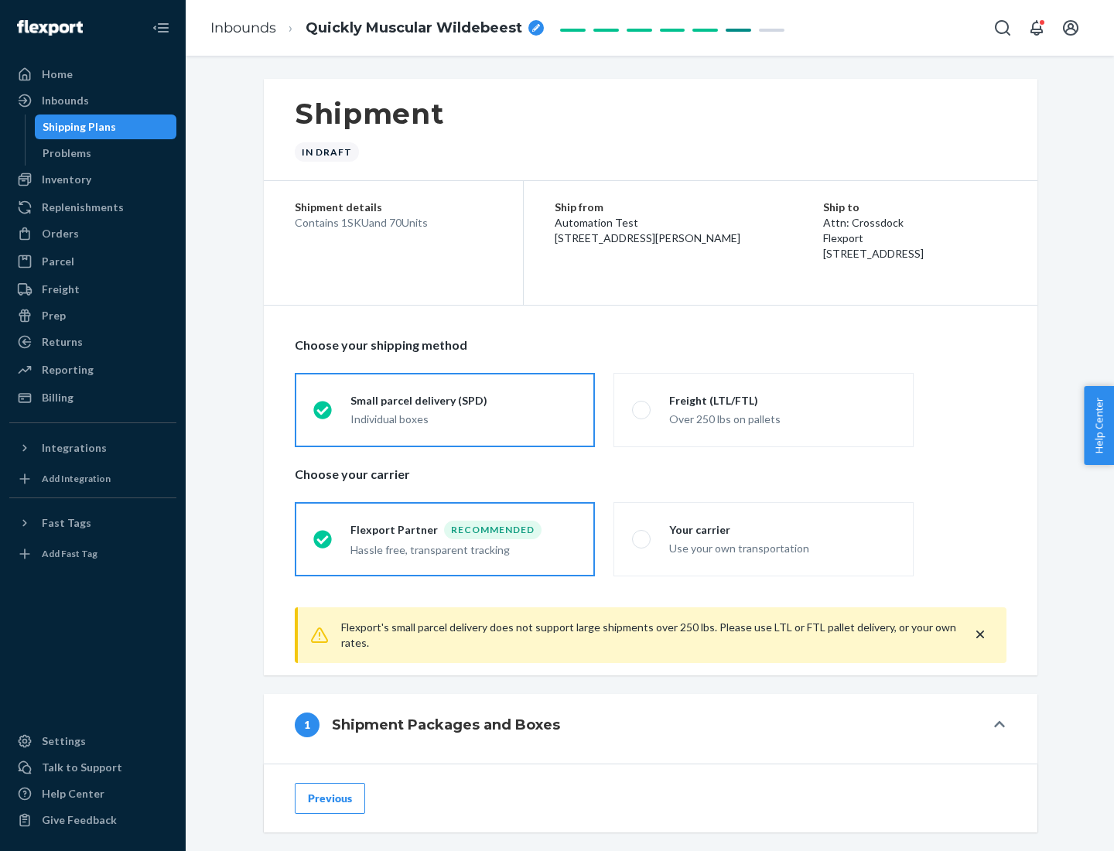
click at [463, 419] on div "Individual boxes" at bounding box center [463, 419] width 226 height 15
click at [323, 415] on input "Small parcel delivery (SPD) Individual boxes" at bounding box center [318, 410] width 10 height 10
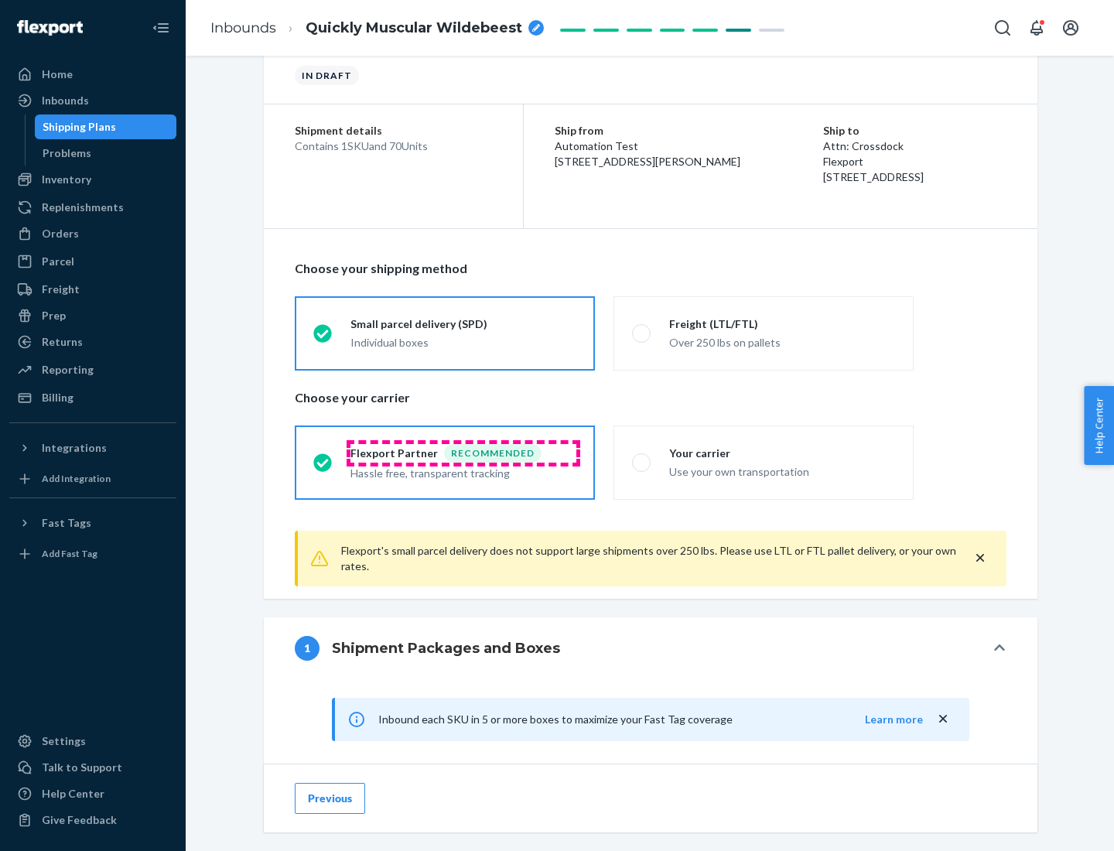
click at [463, 453] on div "Recommended" at bounding box center [492, 453] width 97 height 19
click at [323, 457] on input "Flexport Partner Recommended Hassle free, transparent tracking" at bounding box center [318, 462] width 10 height 10
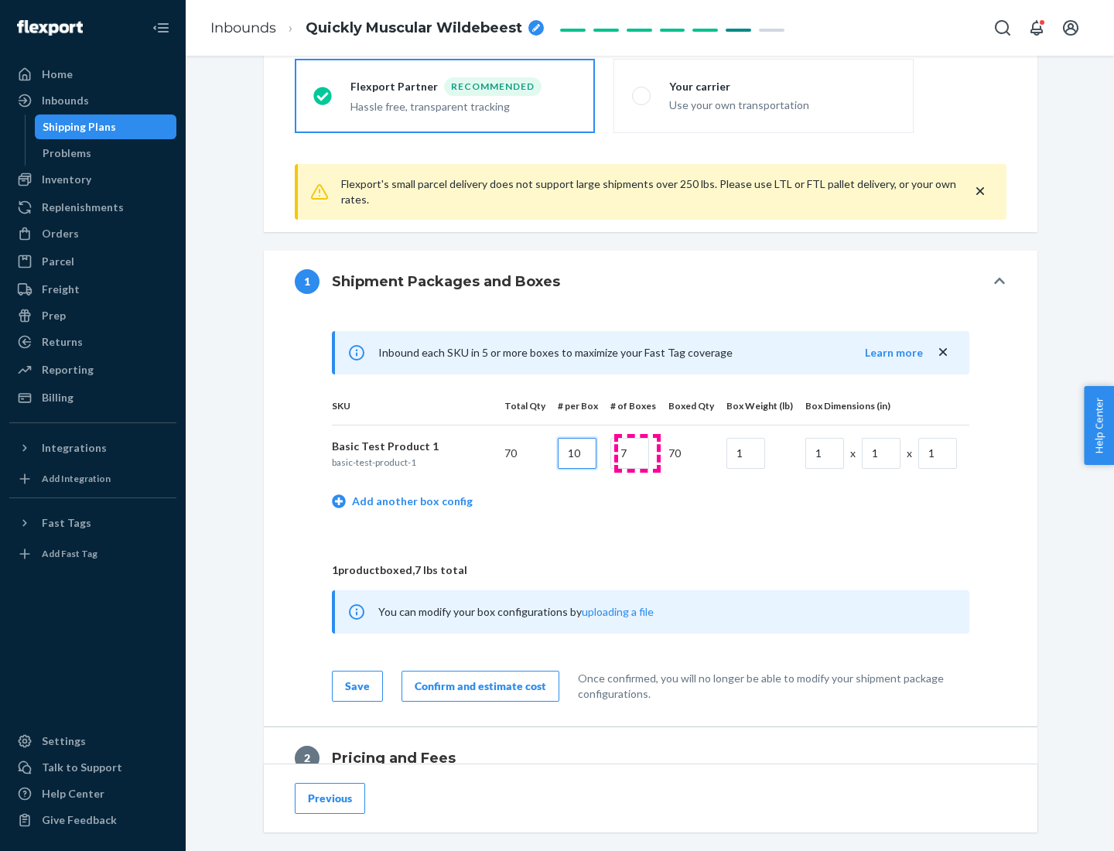
type input "10"
type input "7"
type input "1"
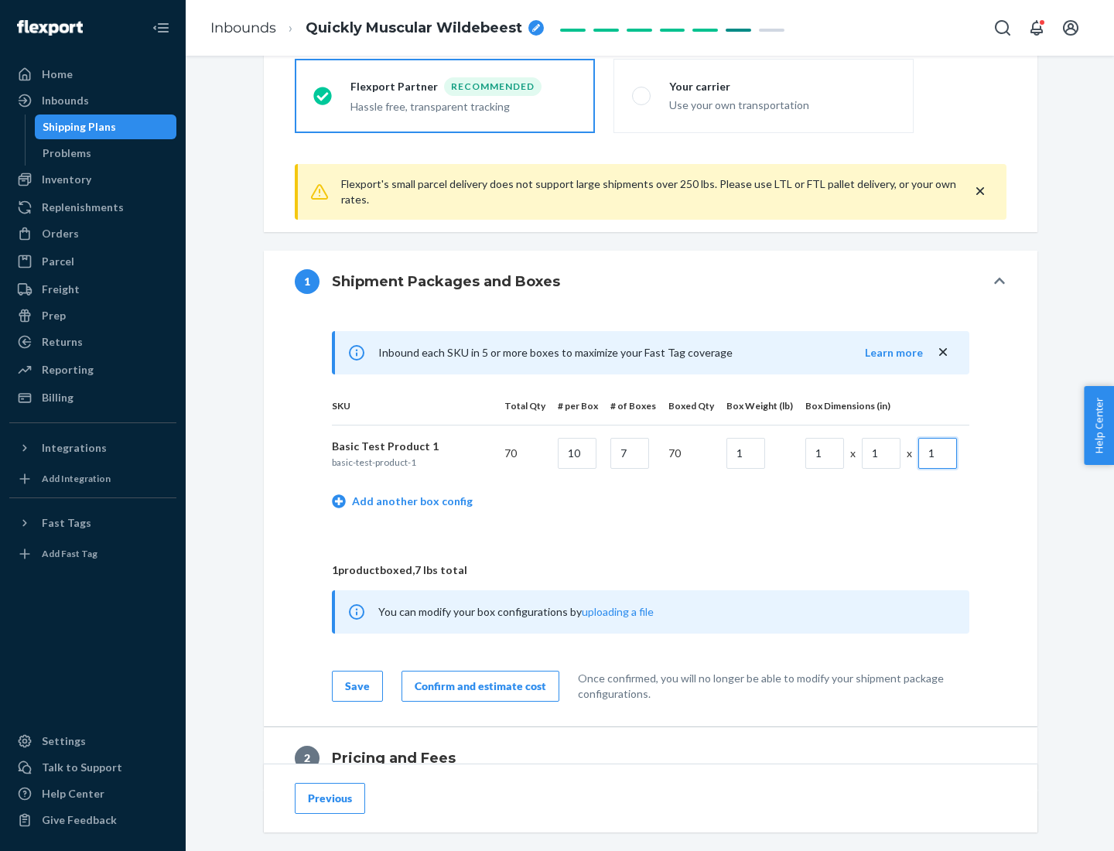
scroll to position [676, 0]
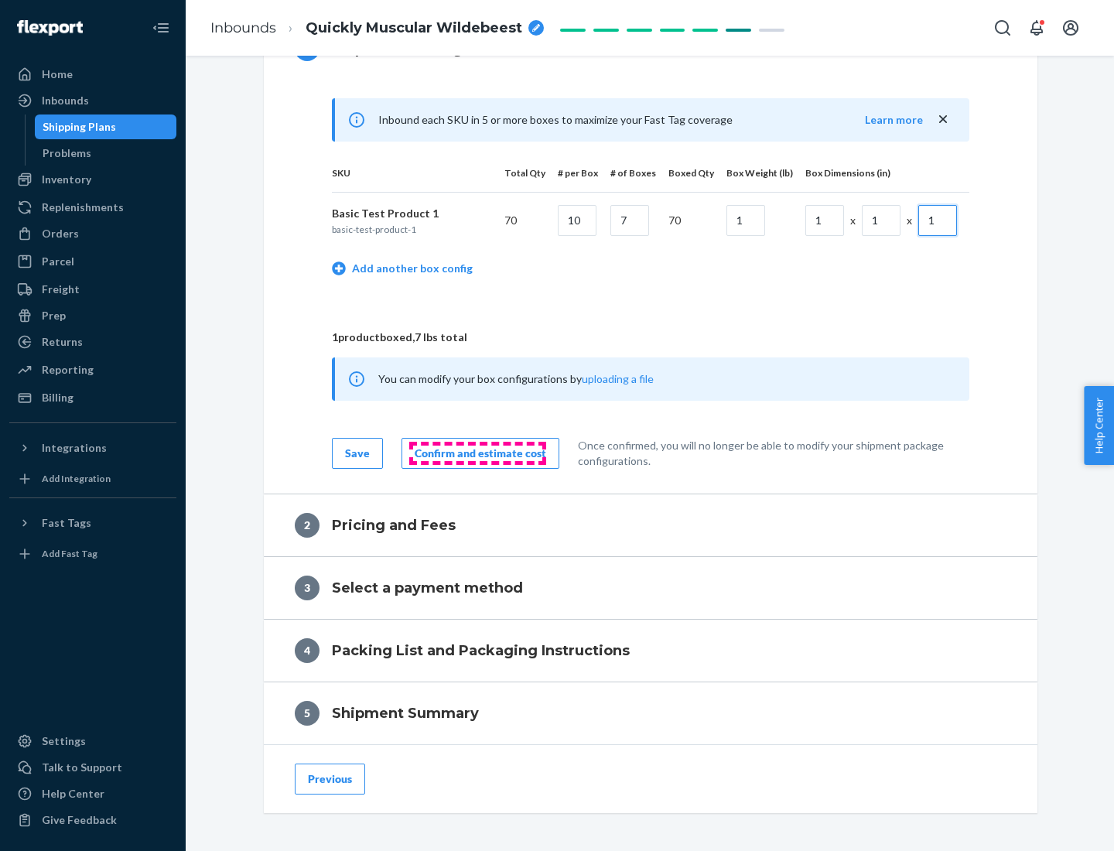
type input "1"
click at [477, 453] on div "Confirm and estimate cost" at bounding box center [481, 453] width 132 height 15
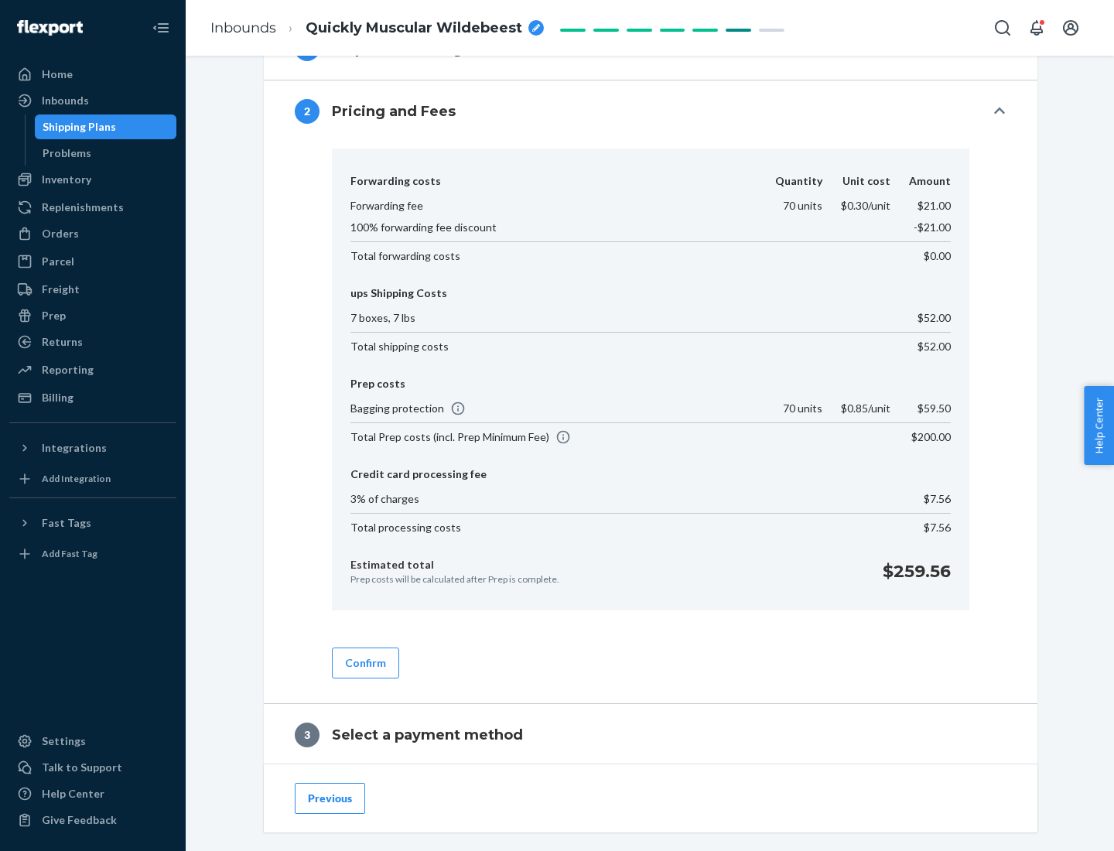
scroll to position [886, 0]
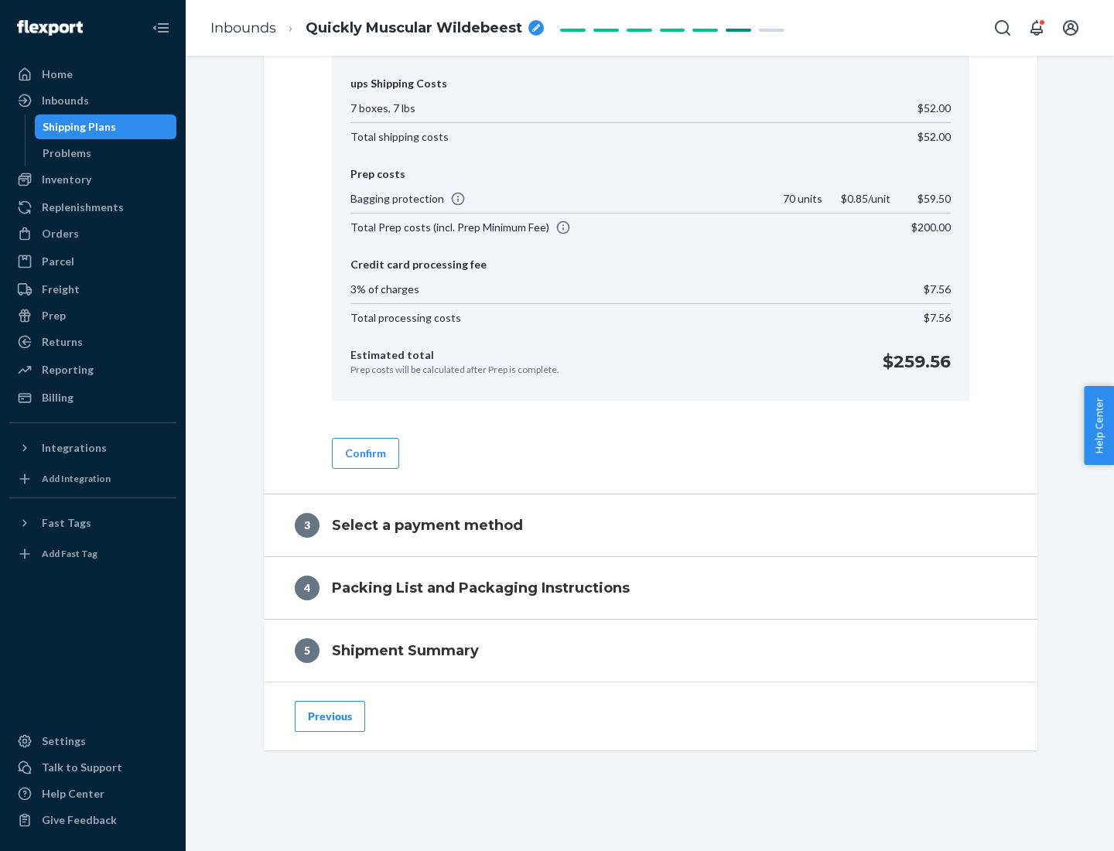
click at [364, 453] on button "Confirm" at bounding box center [365, 453] width 67 height 31
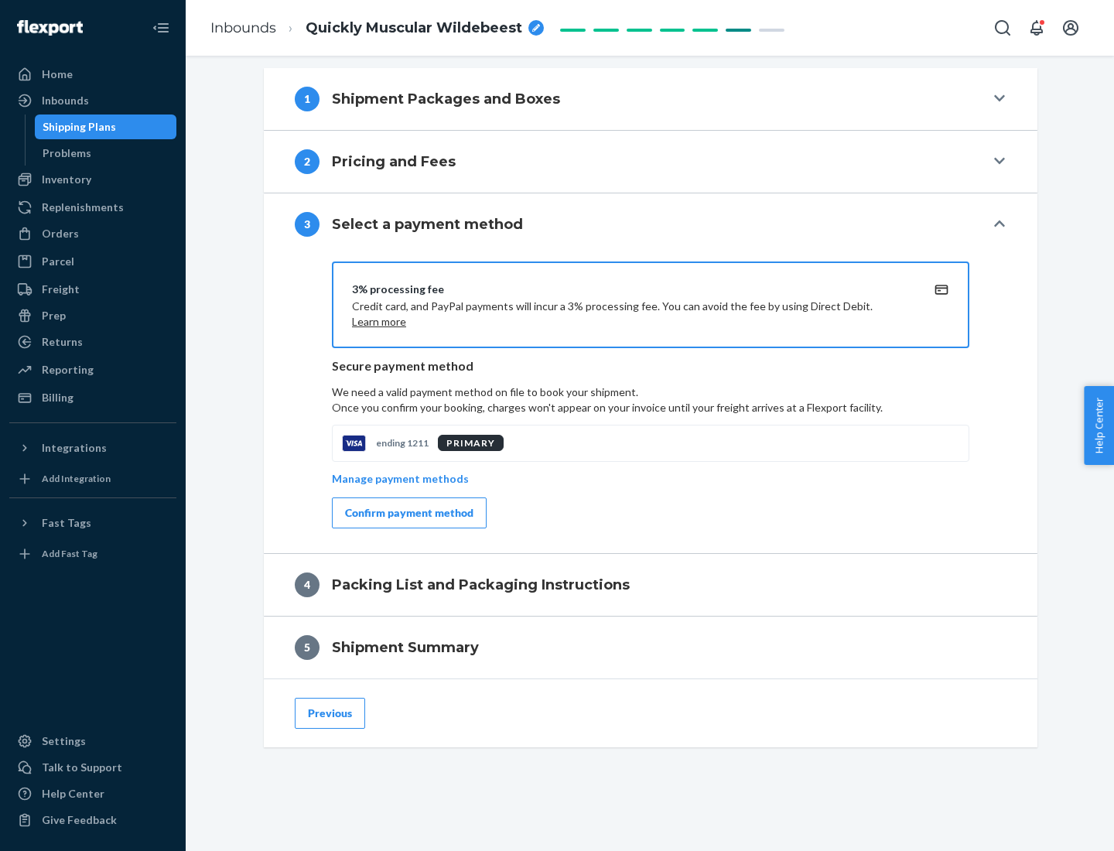
scroll to position [626, 0]
click at [408, 513] on div "Confirm payment method" at bounding box center [409, 512] width 128 height 15
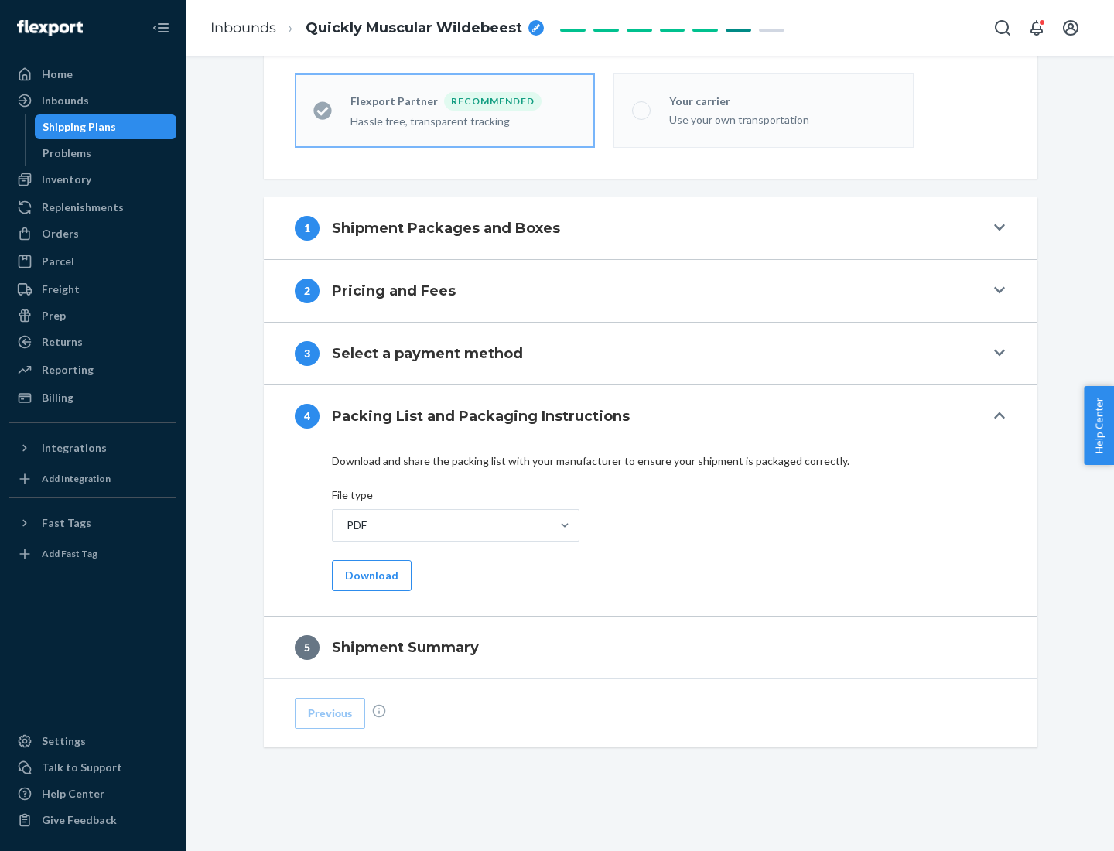
scroll to position [429, 0]
click at [370, 575] on button "Download" at bounding box center [372, 575] width 80 height 31
